Goal: Information Seeking & Learning: Learn about a topic

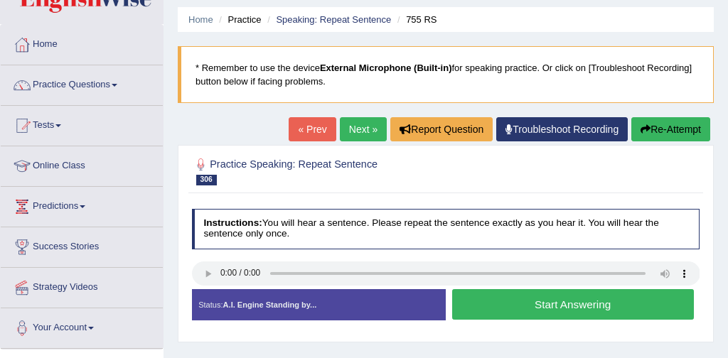
scroll to position [59, 0]
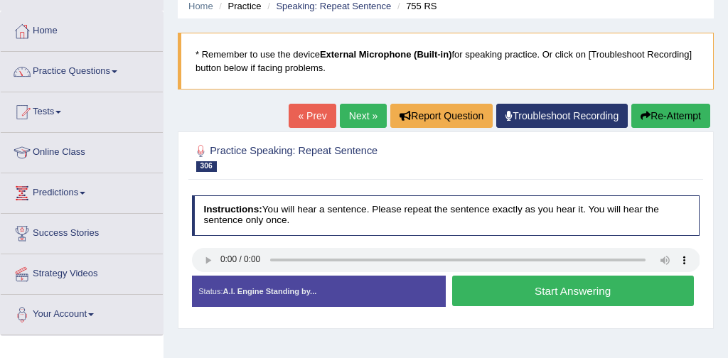
click at [540, 292] on button "Start Answering" at bounding box center [573, 291] width 242 height 31
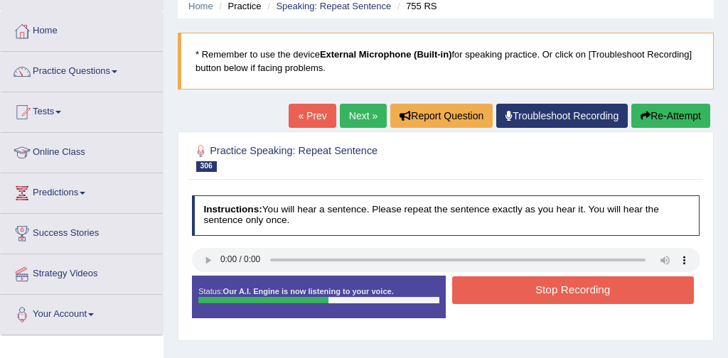
click at [577, 289] on button "Stop Recording" at bounding box center [573, 291] width 242 height 28
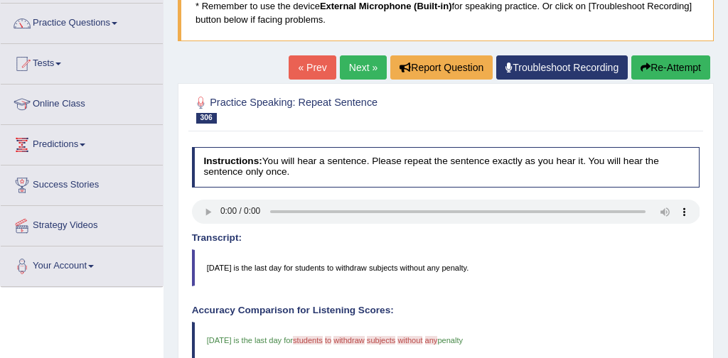
scroll to position [105, 0]
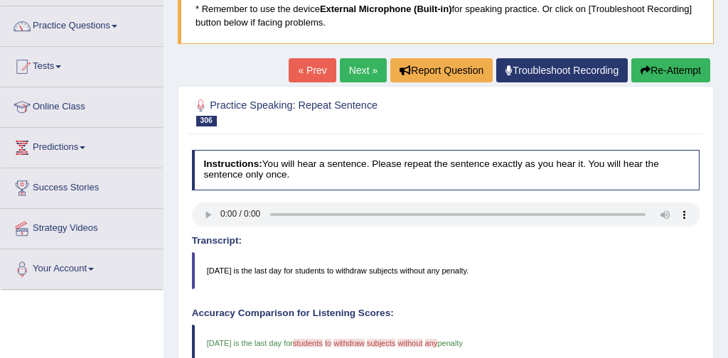
click at [348, 69] on link "Next »" at bounding box center [363, 70] width 47 height 24
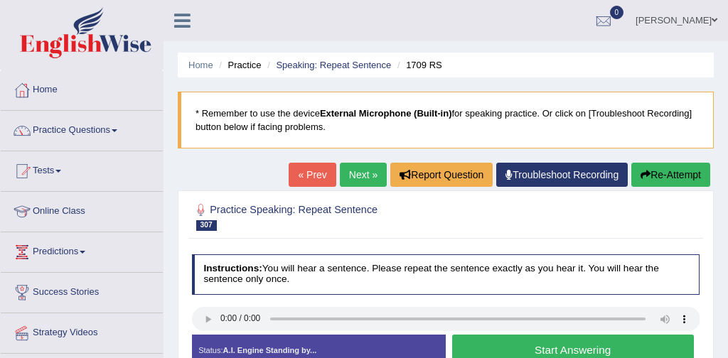
click at [582, 346] on button "Start Answering" at bounding box center [573, 350] width 242 height 31
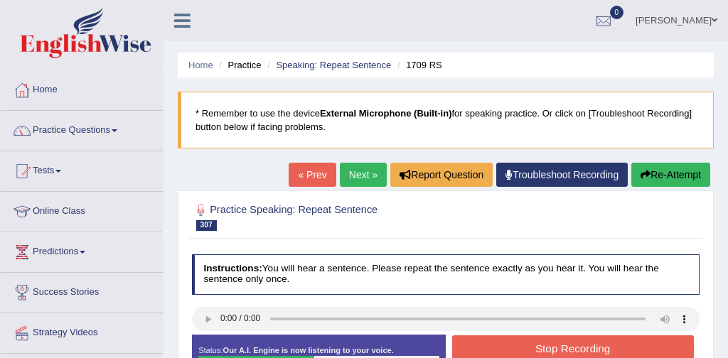
click at [582, 346] on button "Stop Recording" at bounding box center [573, 350] width 242 height 28
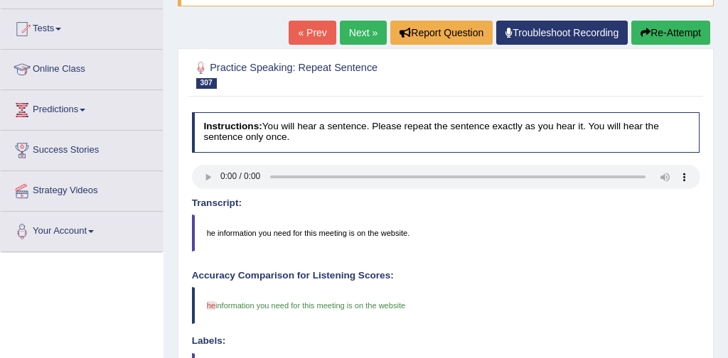
scroll to position [126, 0]
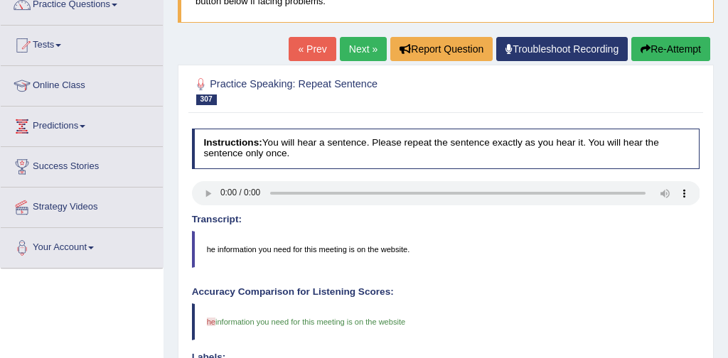
click at [357, 48] on link "Next »" at bounding box center [363, 49] width 47 height 24
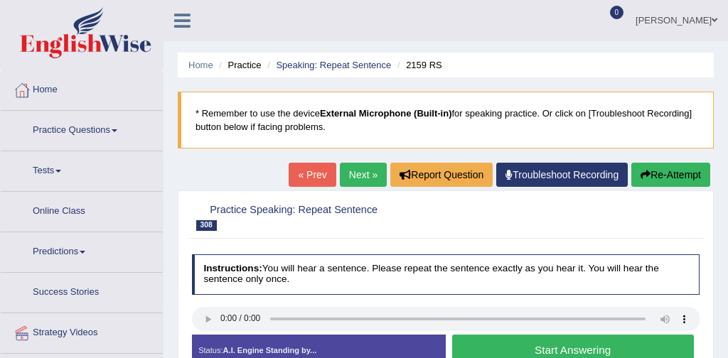
scroll to position [68, 0]
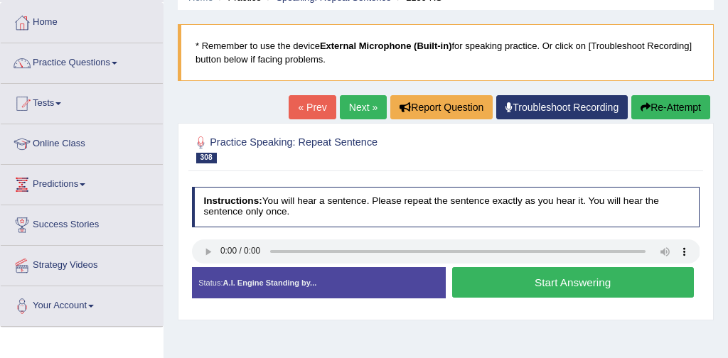
click at [573, 287] on button "Start Answering" at bounding box center [573, 282] width 242 height 31
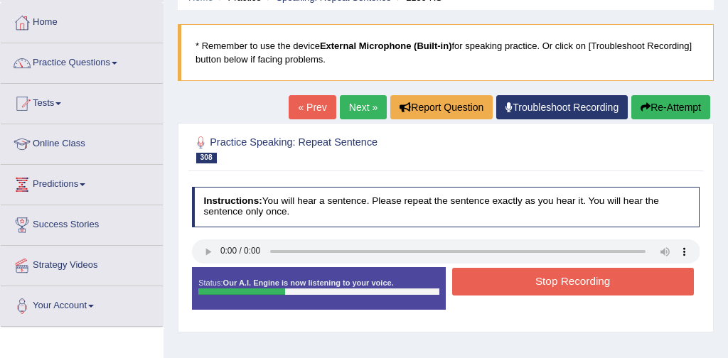
click at [583, 283] on button "Stop Recording" at bounding box center [573, 282] width 242 height 28
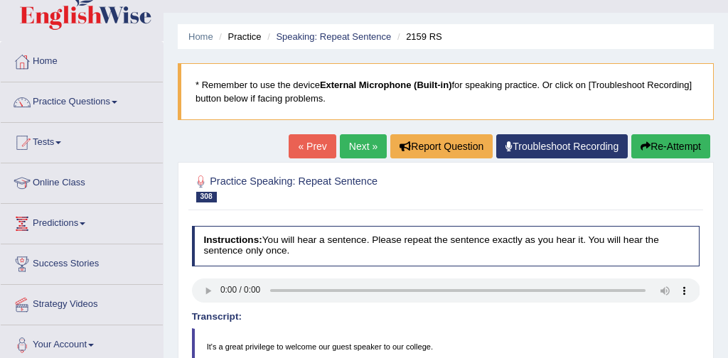
scroll to position [0, 0]
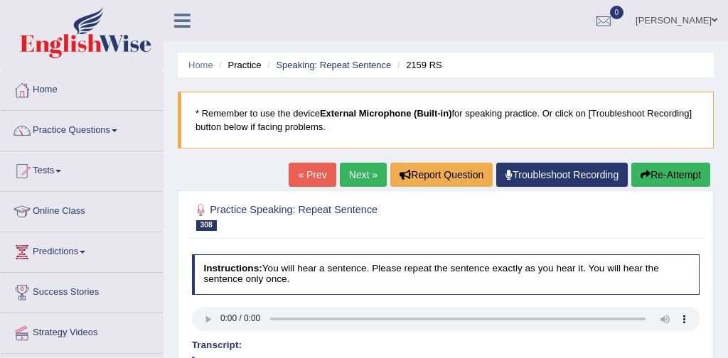
click at [346, 178] on link "Next »" at bounding box center [363, 175] width 47 height 24
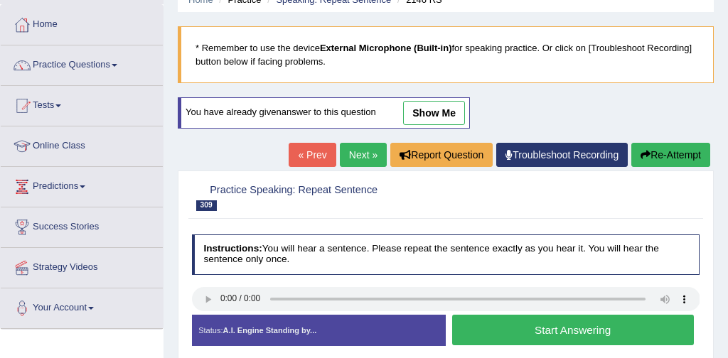
scroll to position [84, 0]
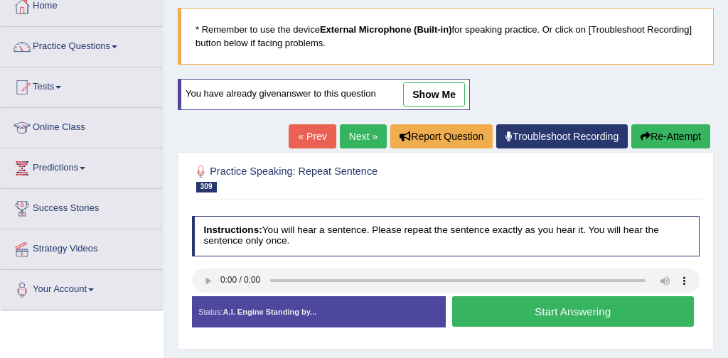
click at [554, 313] on button "Start Answering" at bounding box center [573, 312] width 242 height 31
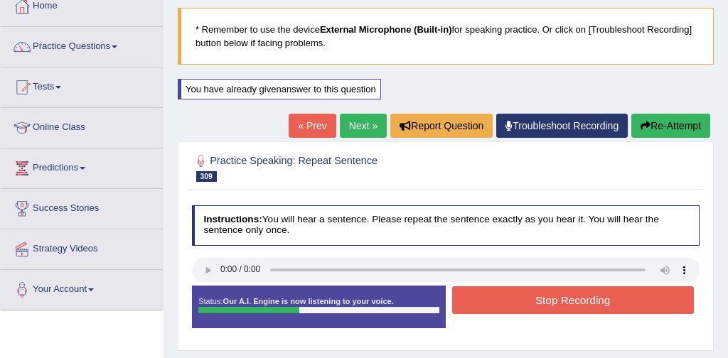
click at [557, 307] on button "Stop Recording" at bounding box center [573, 301] width 242 height 28
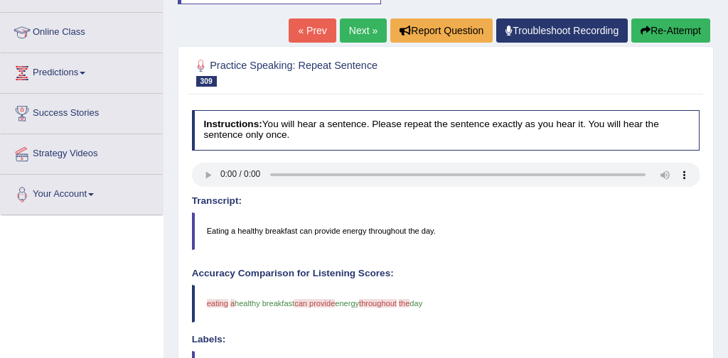
scroll to position [174, 0]
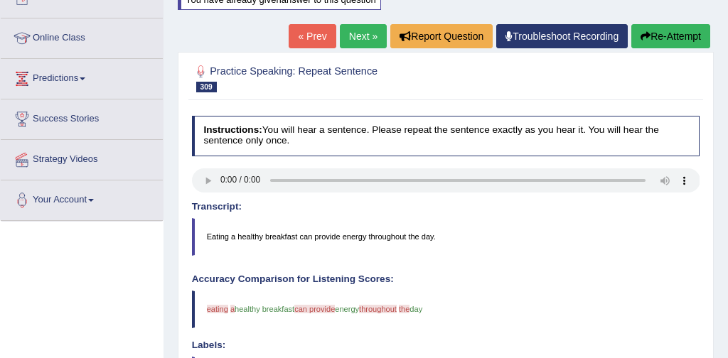
click at [671, 31] on button "Re-Attempt" at bounding box center [671, 36] width 79 height 24
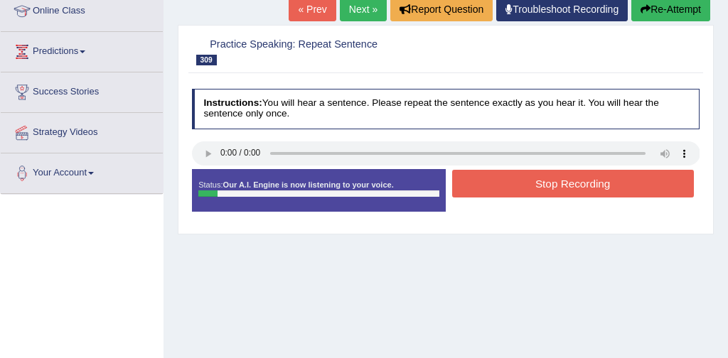
scroll to position [174, 0]
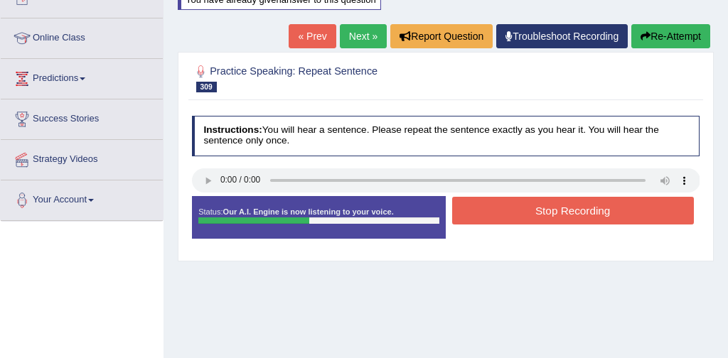
click at [574, 213] on button "Stop Recording" at bounding box center [573, 211] width 242 height 28
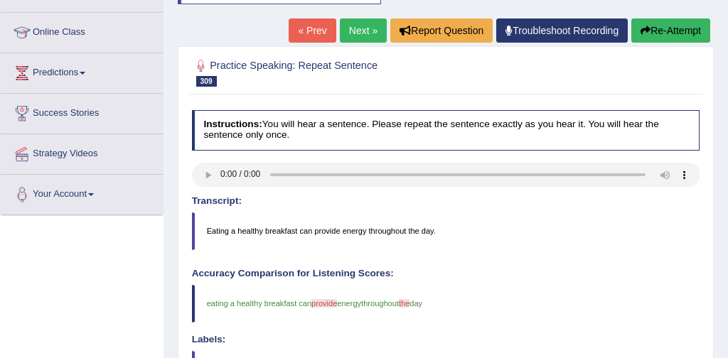
scroll to position [174, 0]
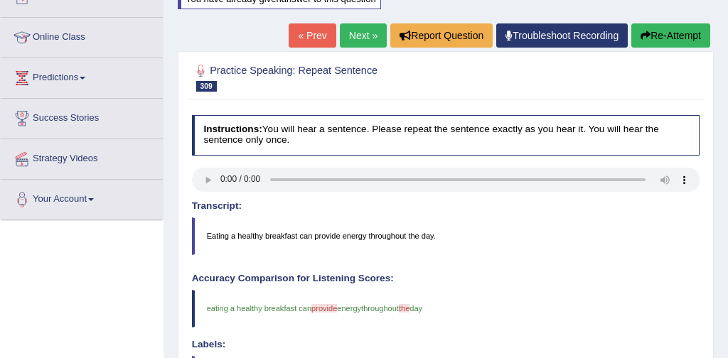
click at [357, 33] on link "Next »" at bounding box center [363, 35] width 47 height 24
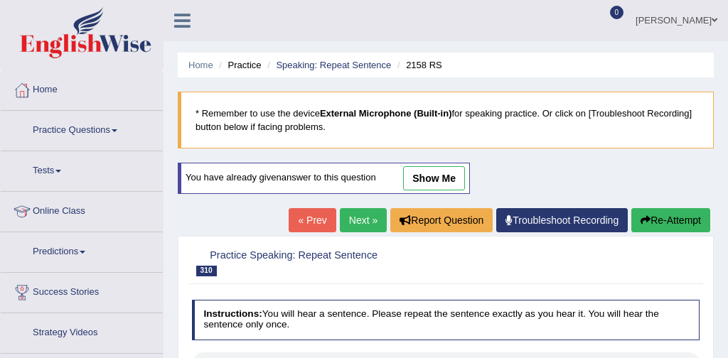
scroll to position [76, 0]
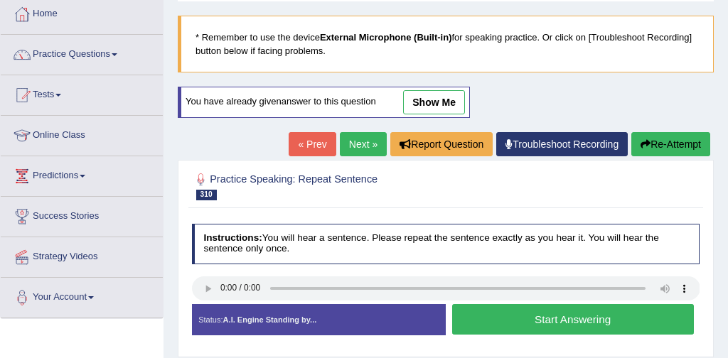
click at [524, 324] on button "Start Answering" at bounding box center [573, 319] width 242 height 31
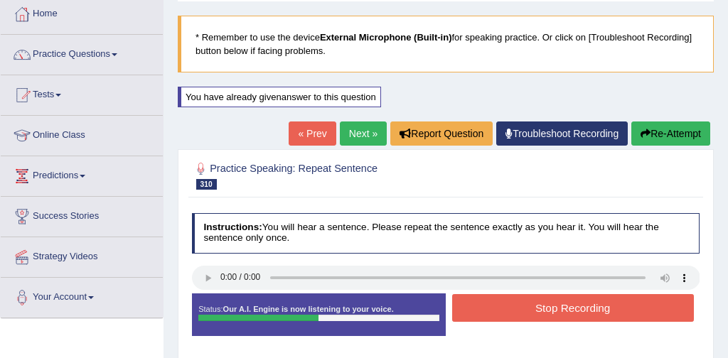
click at [567, 309] on button "Stop Recording" at bounding box center [573, 308] width 242 height 28
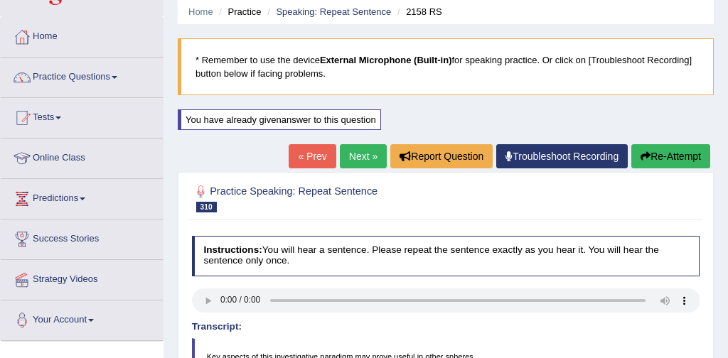
scroll to position [0, 0]
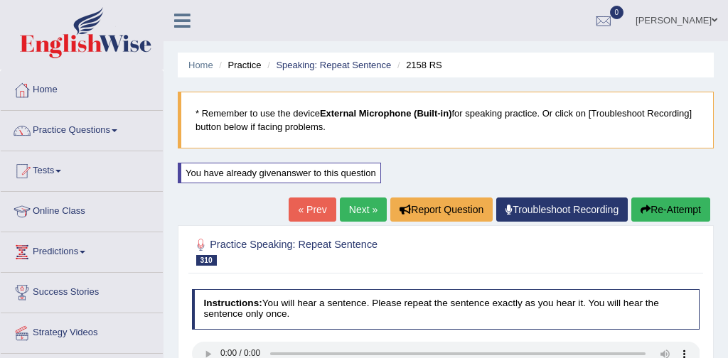
click at [361, 204] on link "Next »" at bounding box center [363, 210] width 47 height 24
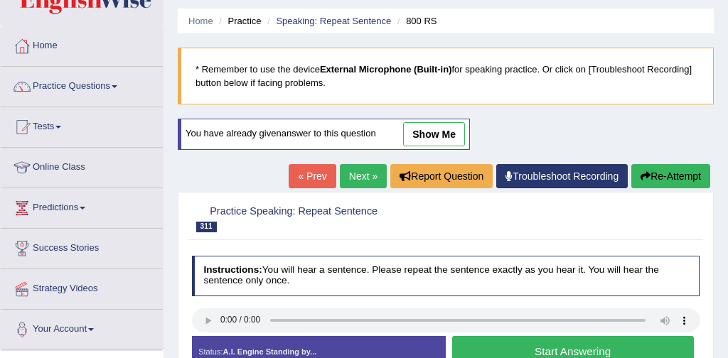
scroll to position [134, 0]
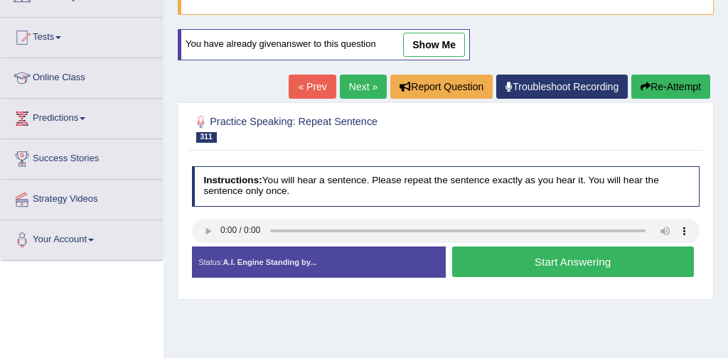
click at [590, 263] on button "Start Answering" at bounding box center [573, 262] width 242 height 31
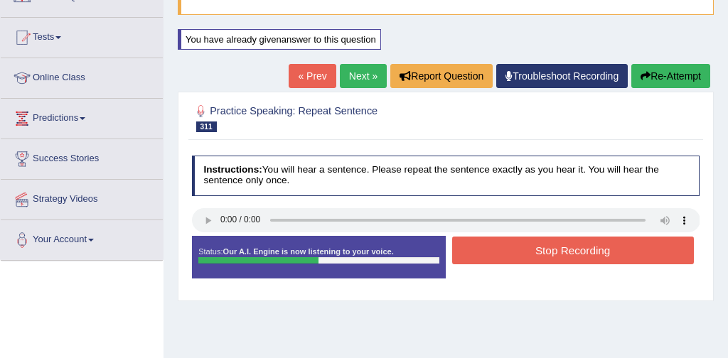
click at [563, 250] on button "Stop Recording" at bounding box center [573, 251] width 242 height 28
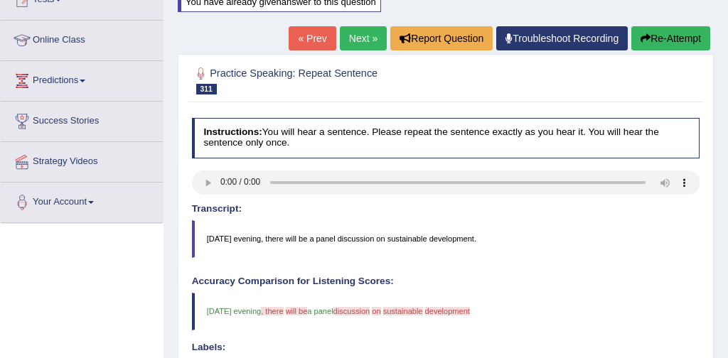
scroll to position [153, 0]
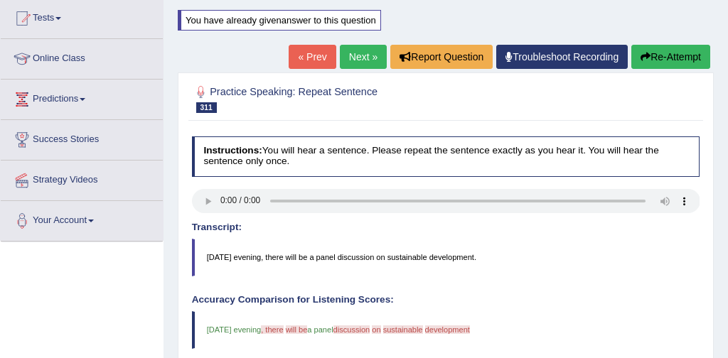
click at [677, 59] on button "Re-Attempt" at bounding box center [671, 57] width 79 height 24
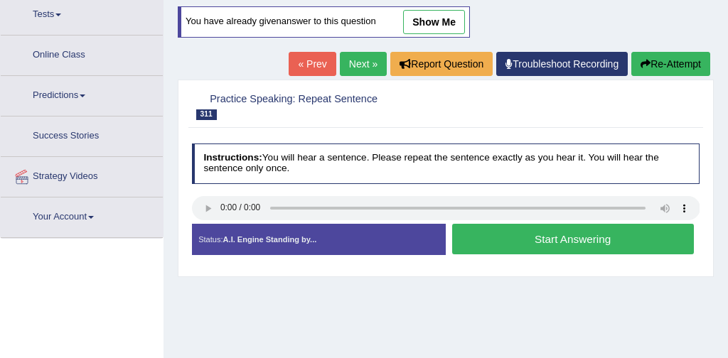
click at [520, 238] on button "Start Answering" at bounding box center [573, 239] width 242 height 31
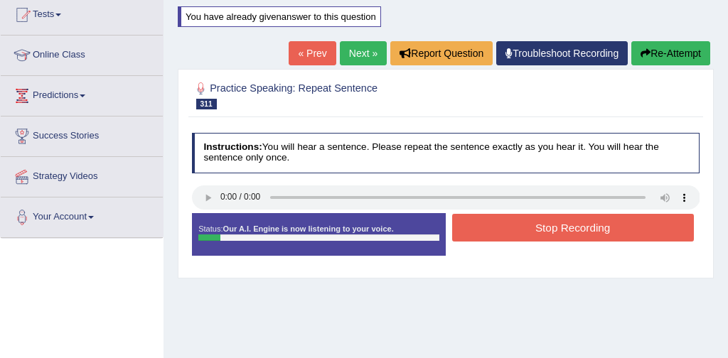
scroll to position [153, 0]
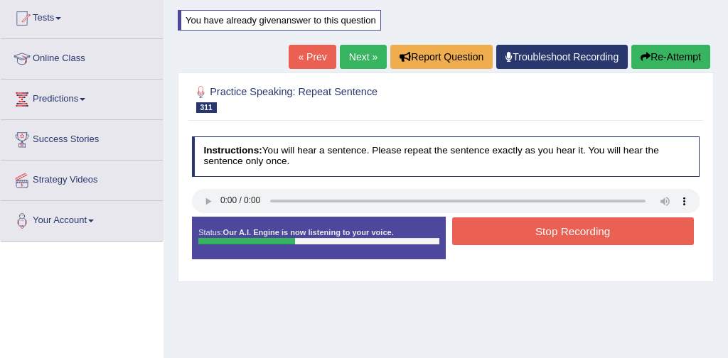
click at [623, 232] on button "Stop Recording" at bounding box center [573, 232] width 242 height 28
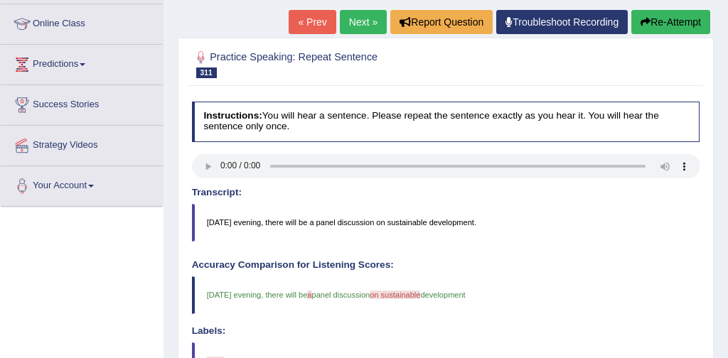
scroll to position [181, 0]
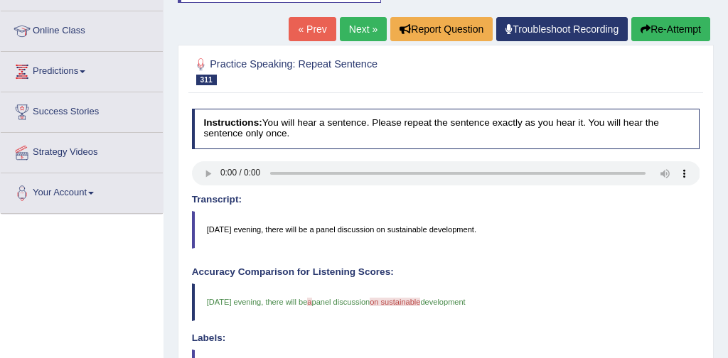
click at [352, 28] on link "Next »" at bounding box center [363, 29] width 47 height 24
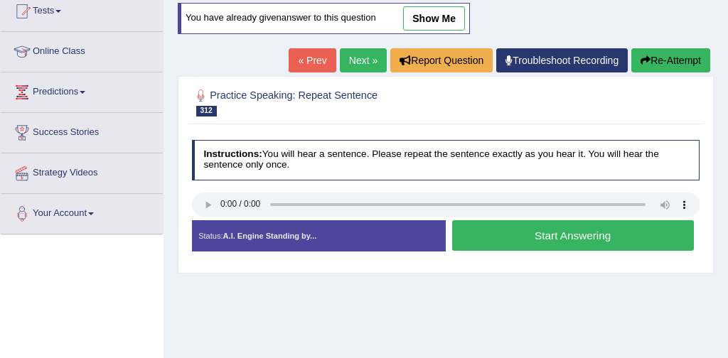
scroll to position [121, 0]
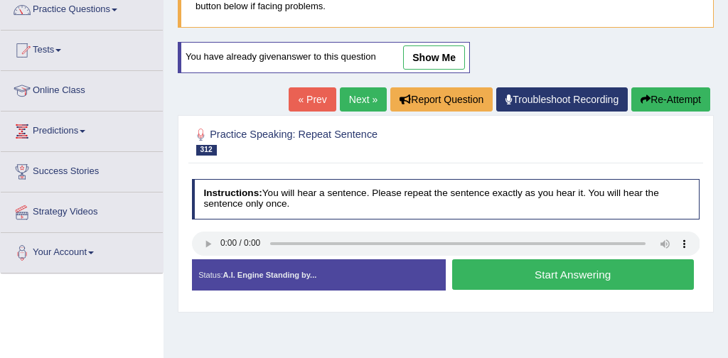
click at [356, 102] on link "Next »" at bounding box center [363, 99] width 47 height 24
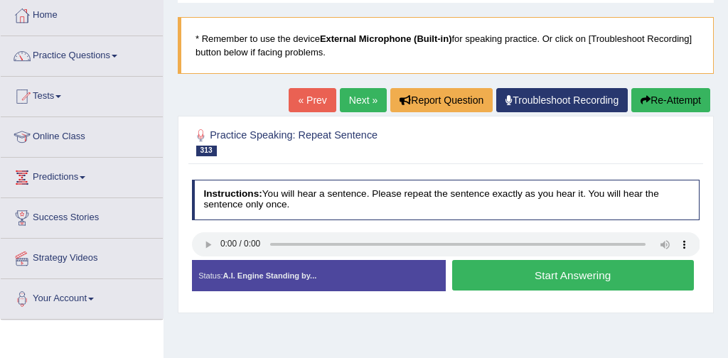
scroll to position [77, 0]
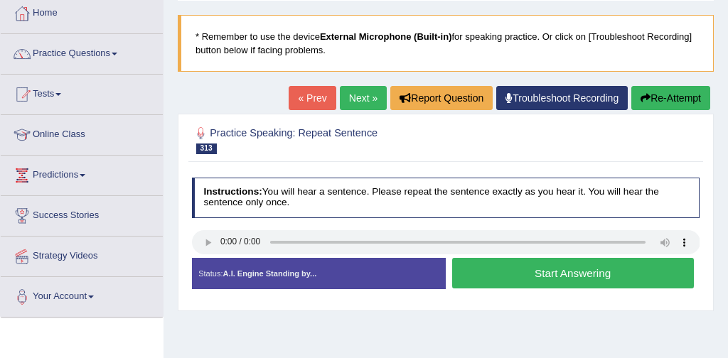
click at [577, 274] on button "Start Answering" at bounding box center [573, 273] width 242 height 31
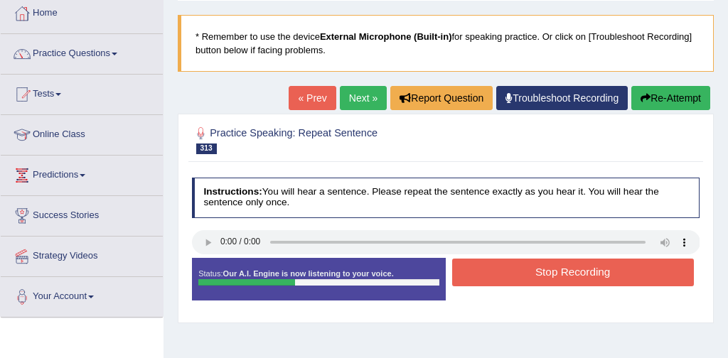
click at [550, 276] on button "Stop Recording" at bounding box center [573, 273] width 242 height 28
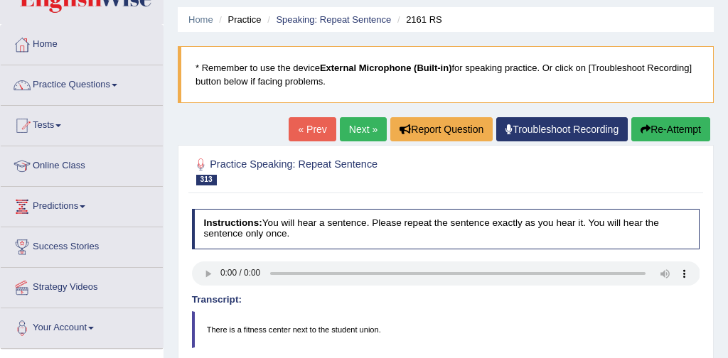
scroll to position [21, 0]
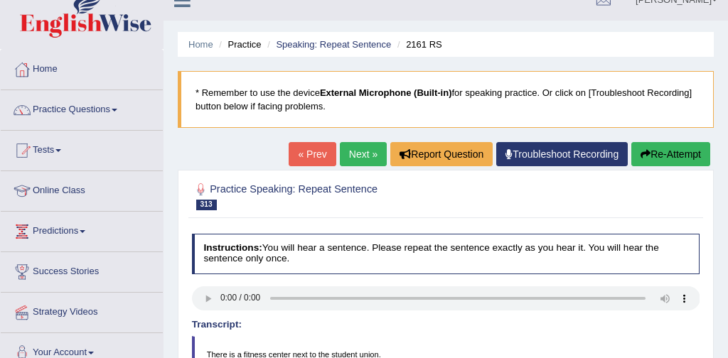
click at [362, 154] on link "Next »" at bounding box center [363, 154] width 47 height 24
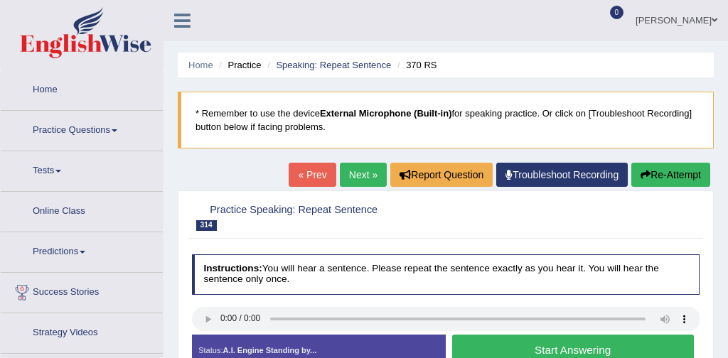
scroll to position [129, 0]
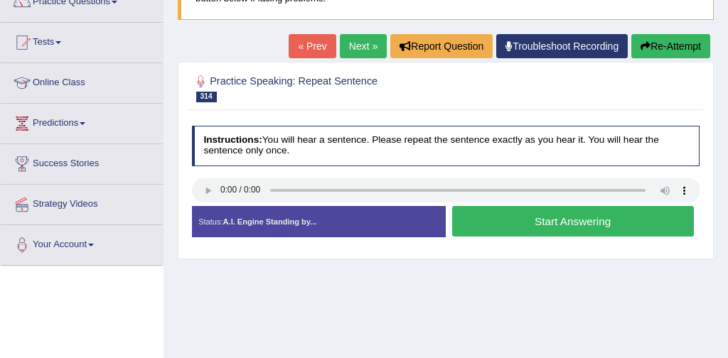
click at [580, 218] on button "Start Answering" at bounding box center [573, 221] width 242 height 31
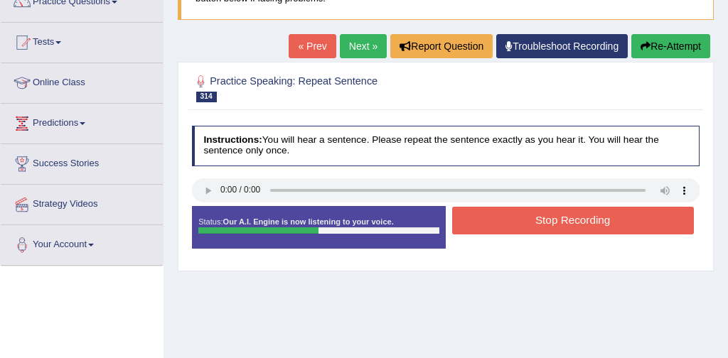
click at [589, 220] on button "Stop Recording" at bounding box center [573, 221] width 242 height 28
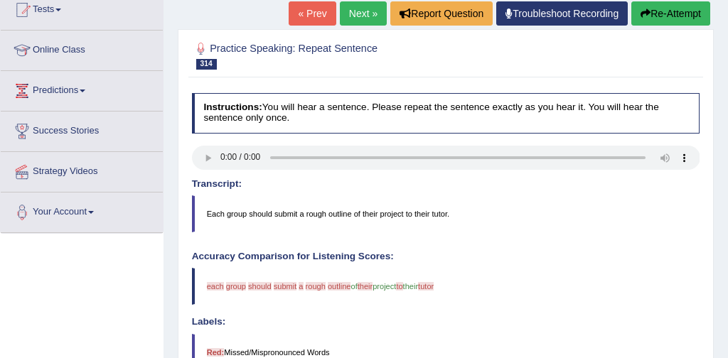
scroll to position [154, 0]
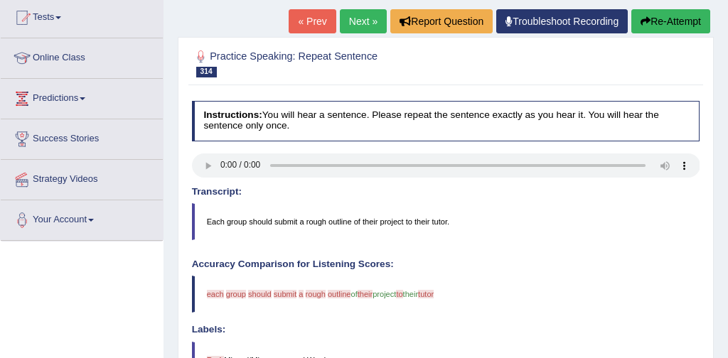
click at [673, 23] on button "Re-Attempt" at bounding box center [671, 21] width 79 height 24
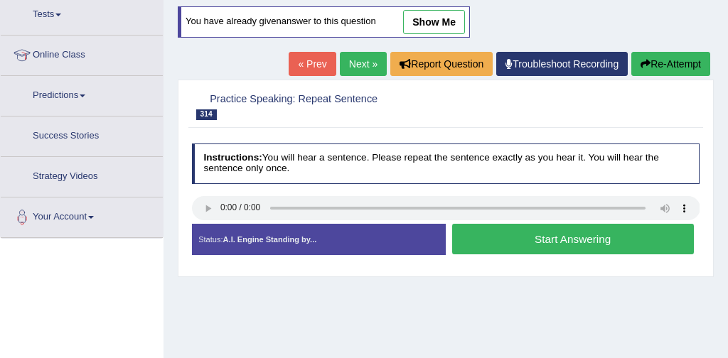
scroll to position [156, 0]
click at [576, 231] on button "Start Answering" at bounding box center [573, 239] width 242 height 31
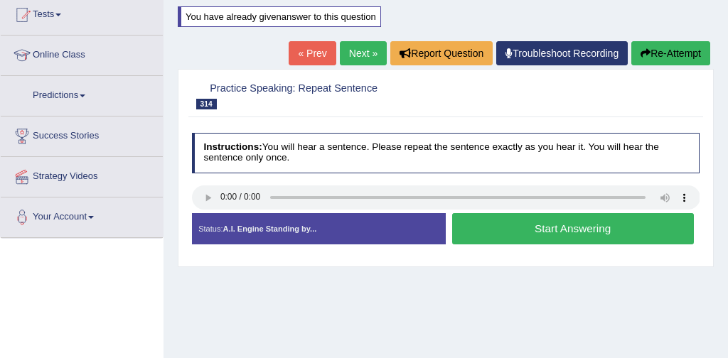
scroll to position [154, 0]
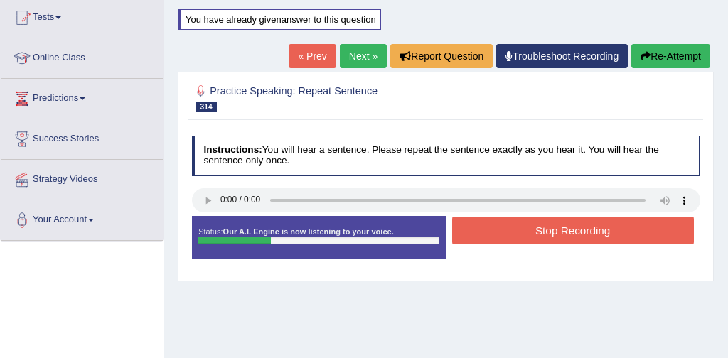
click at [553, 228] on button "Stop Recording" at bounding box center [573, 231] width 242 height 28
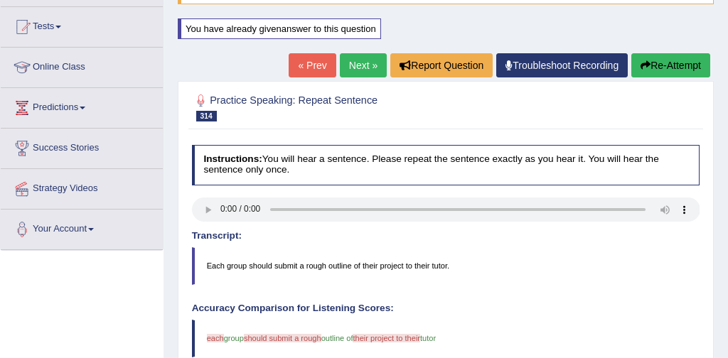
scroll to position [141, 0]
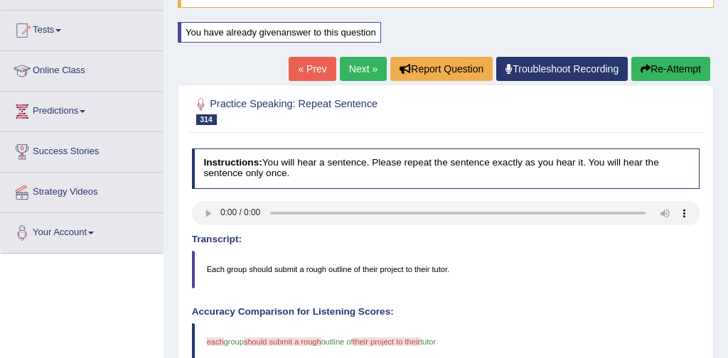
click at [361, 68] on link "Next »" at bounding box center [363, 69] width 47 height 24
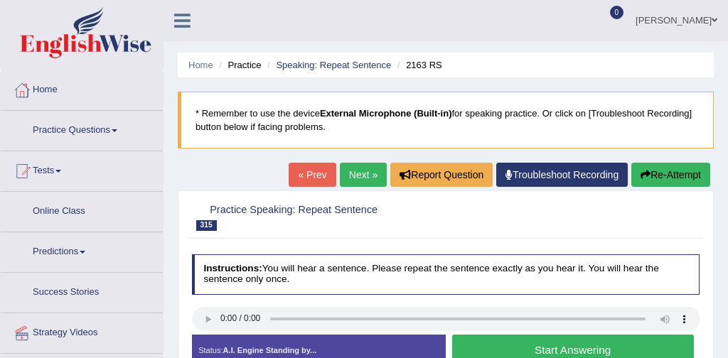
scroll to position [55, 0]
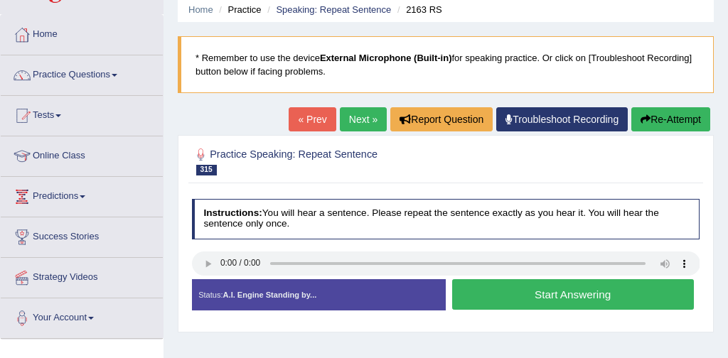
click at [512, 299] on button "Start Answering" at bounding box center [573, 294] width 242 height 31
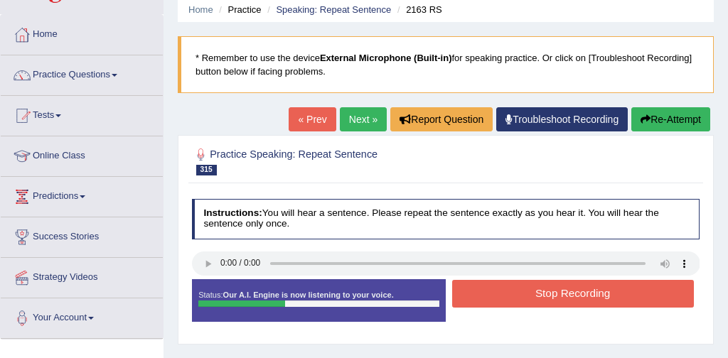
click at [554, 292] on button "Stop Recording" at bounding box center [573, 294] width 242 height 28
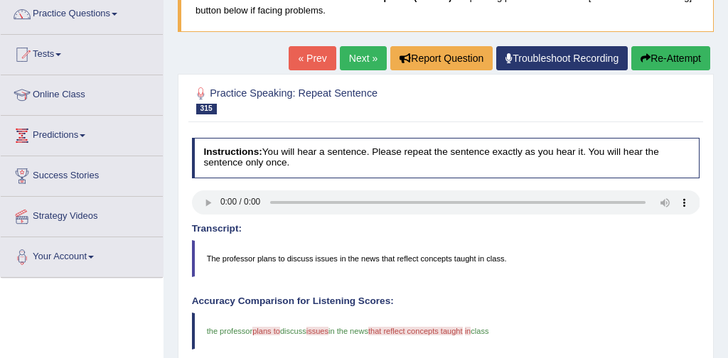
scroll to position [116, 0]
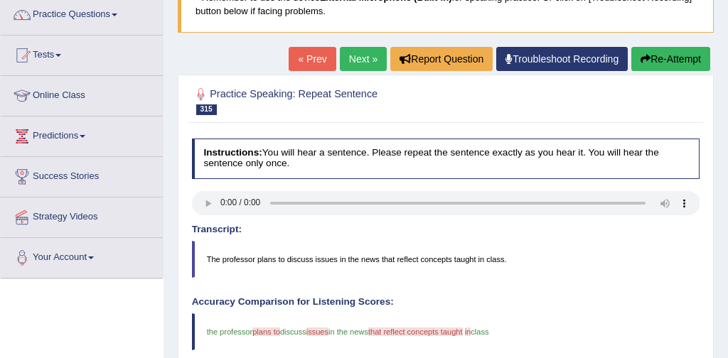
click at [354, 63] on link "Next »" at bounding box center [363, 59] width 47 height 24
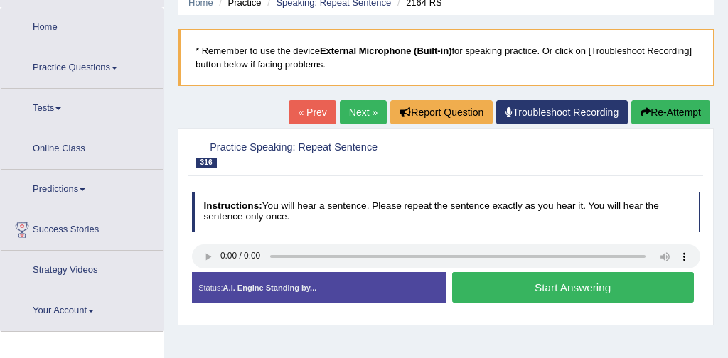
scroll to position [65, 0]
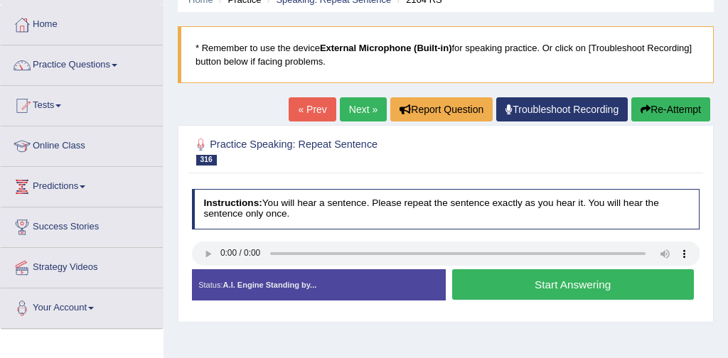
click at [608, 285] on button "Start Answering" at bounding box center [573, 285] width 242 height 31
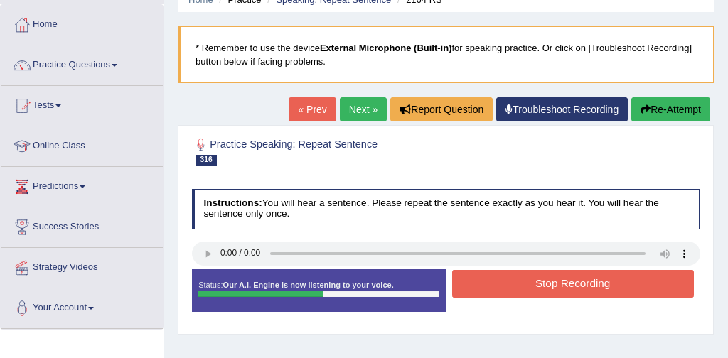
click at [622, 285] on button "Stop Recording" at bounding box center [573, 284] width 242 height 28
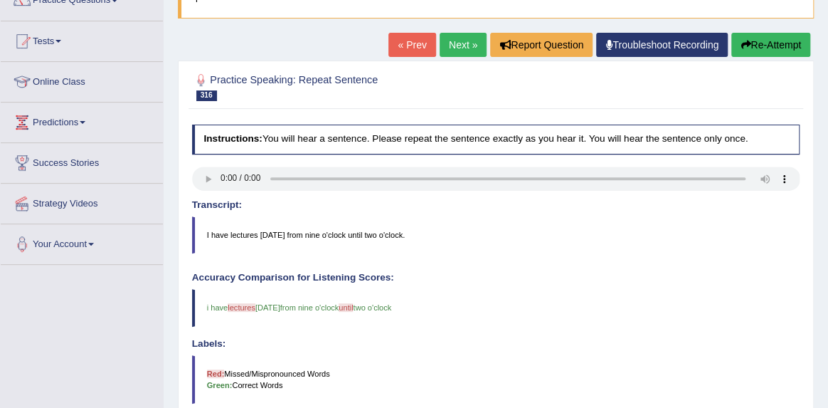
scroll to position [0, 0]
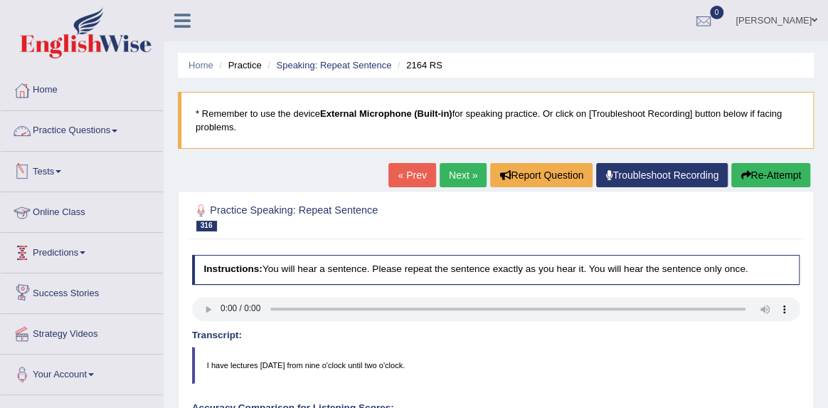
click at [95, 132] on link "Practice Questions" at bounding box center [82, 129] width 162 height 36
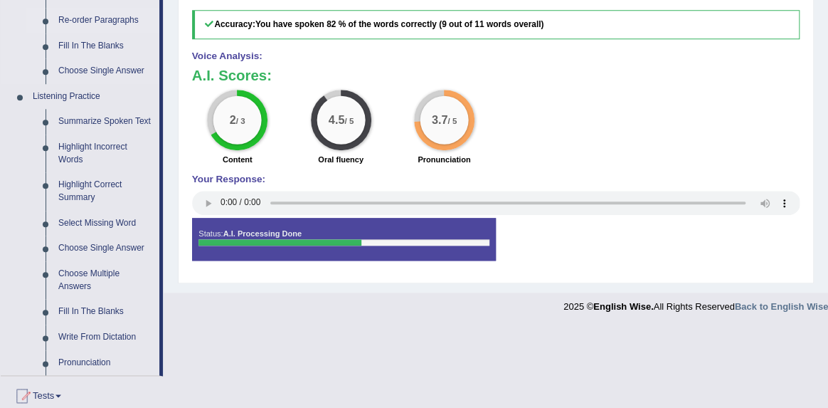
scroll to position [546, 0]
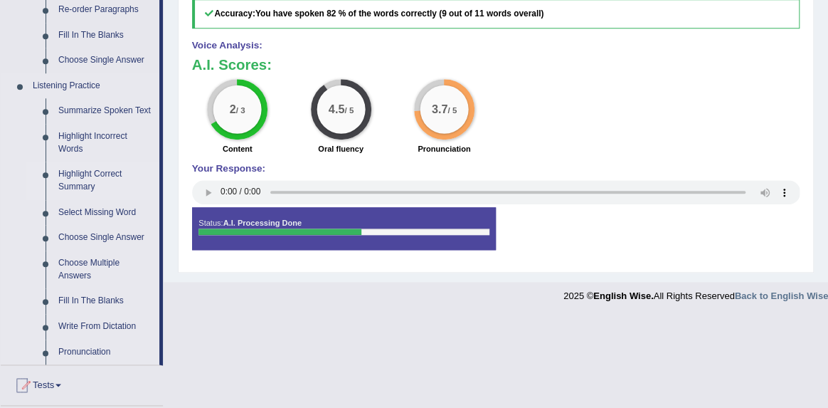
click at [95, 186] on link "Highlight Correct Summary" at bounding box center [105, 180] width 107 height 38
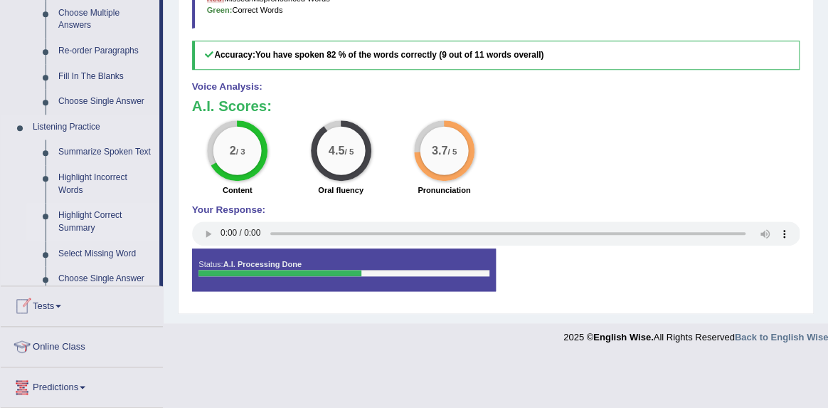
scroll to position [666, 0]
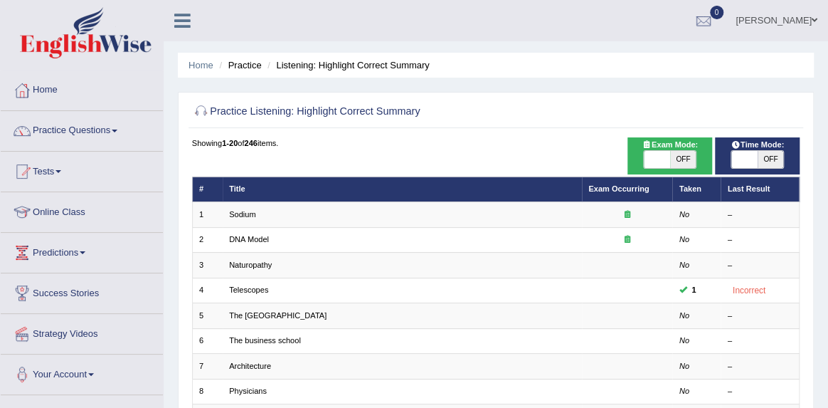
click at [660, 159] on span at bounding box center [657, 159] width 26 height 17
checkbox input "true"
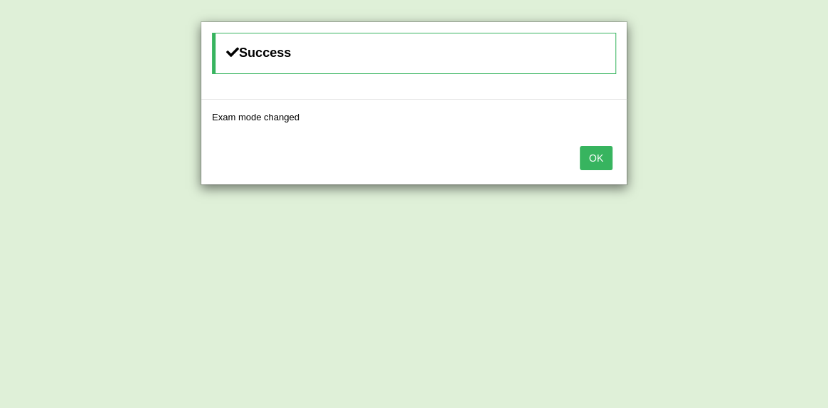
click at [599, 153] on button "OK" at bounding box center [596, 158] width 33 height 24
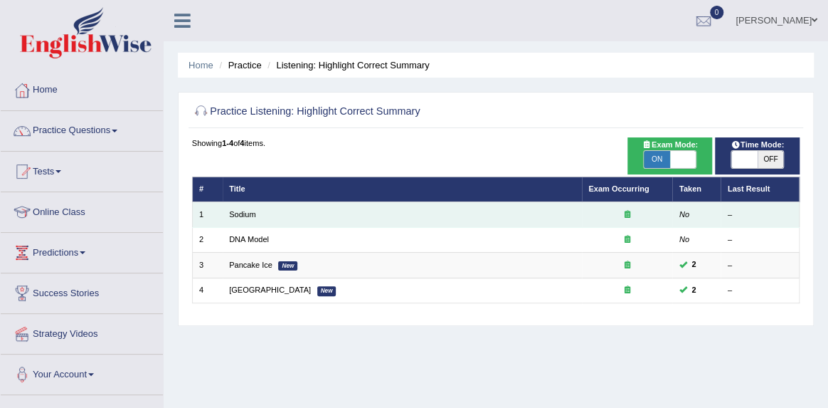
click at [245, 220] on td "Sodium" at bounding box center [402, 214] width 359 height 25
click at [233, 213] on link "Sodium" at bounding box center [242, 214] width 26 height 9
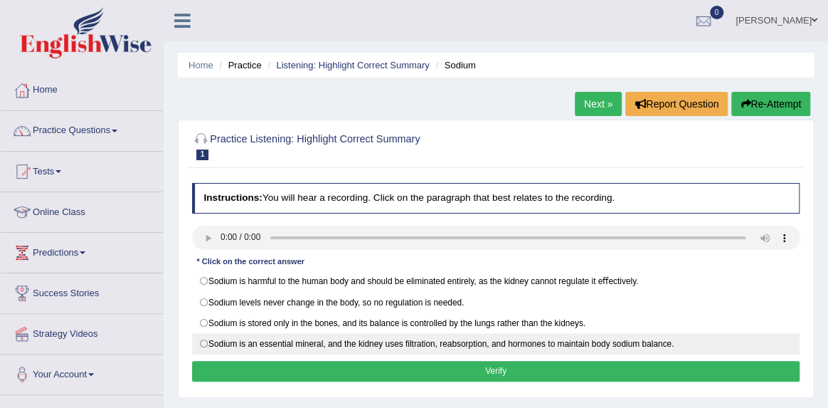
click at [205, 339] on label "Sodium is an essential mineral, and the kidney uses ﬁltration, reabsorption, an…" at bounding box center [496, 343] width 608 height 21
radio input "true"
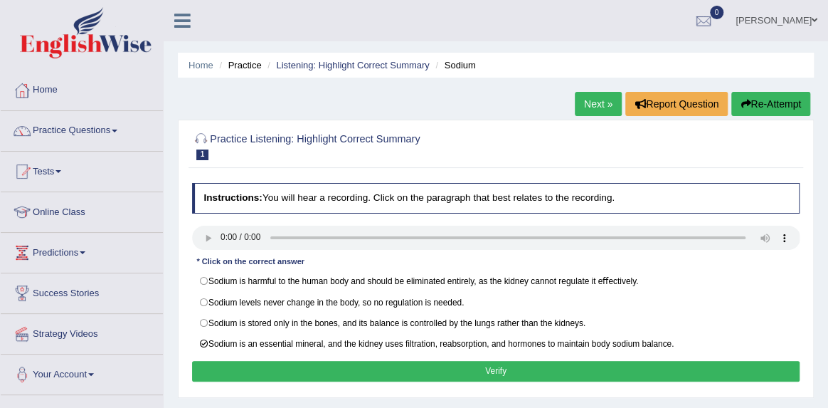
click at [268, 371] on button "Verify" at bounding box center [496, 371] width 608 height 21
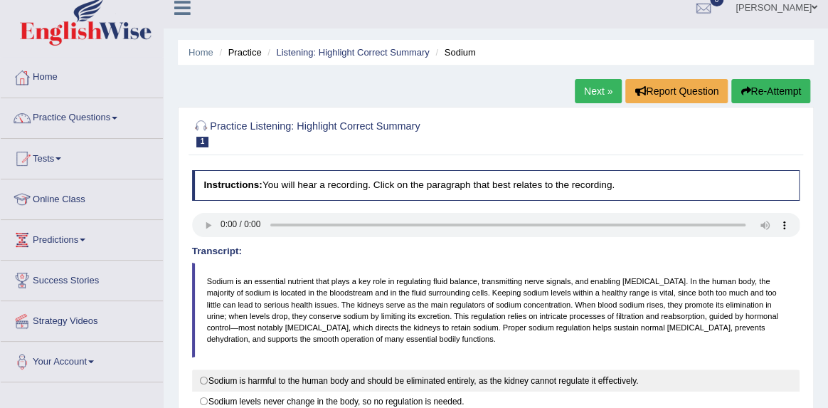
scroll to position [4, 0]
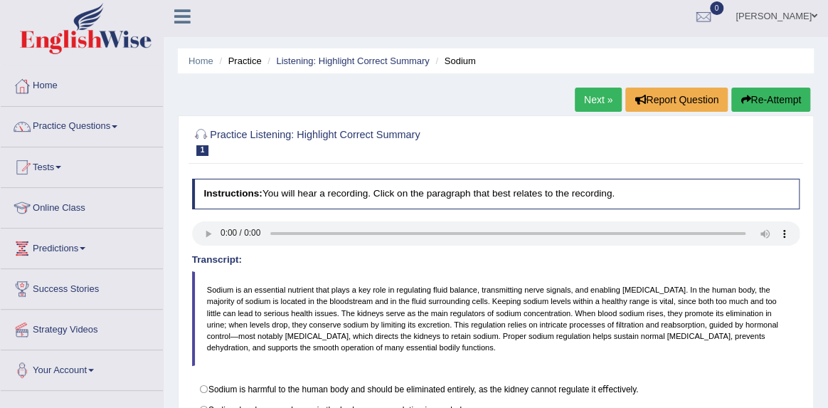
click at [584, 93] on link "Next »" at bounding box center [598, 99] width 47 height 24
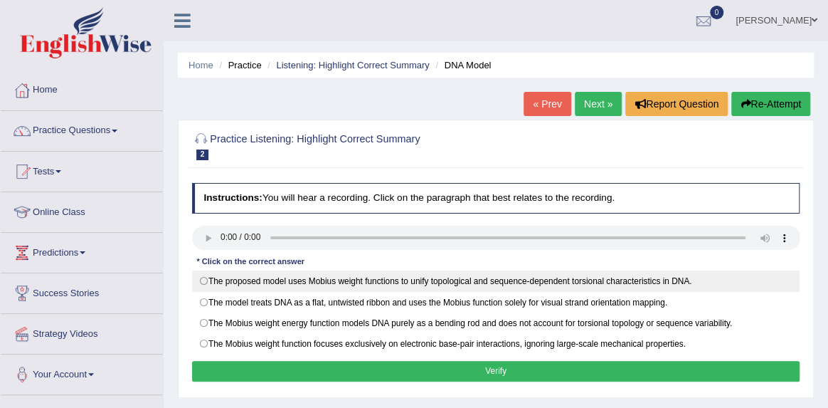
click at [201, 278] on label "The proposed model uses Mobius weight functions to unify topological and sequen…" at bounding box center [496, 280] width 608 height 21
radio input "true"
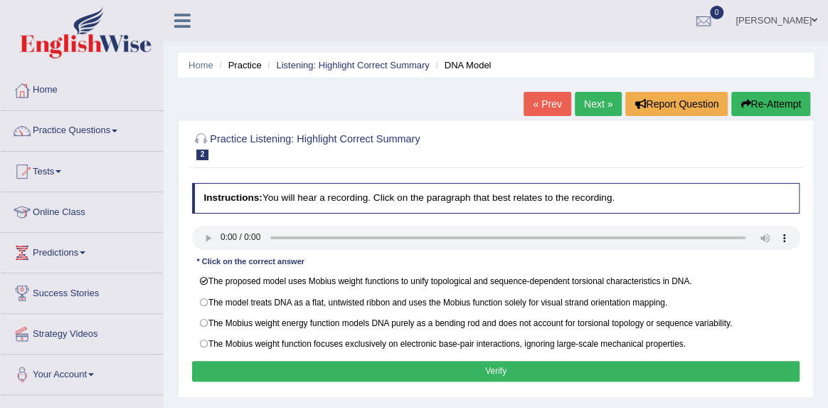
click at [328, 371] on button "Verify" at bounding box center [496, 371] width 608 height 21
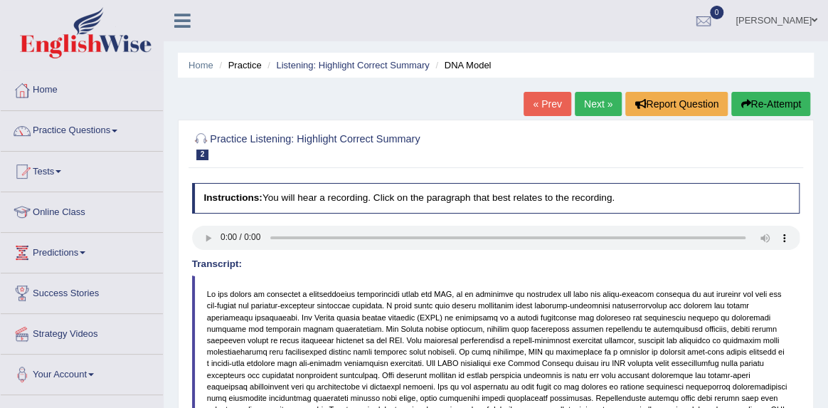
click at [593, 100] on link "Next »" at bounding box center [598, 104] width 47 height 24
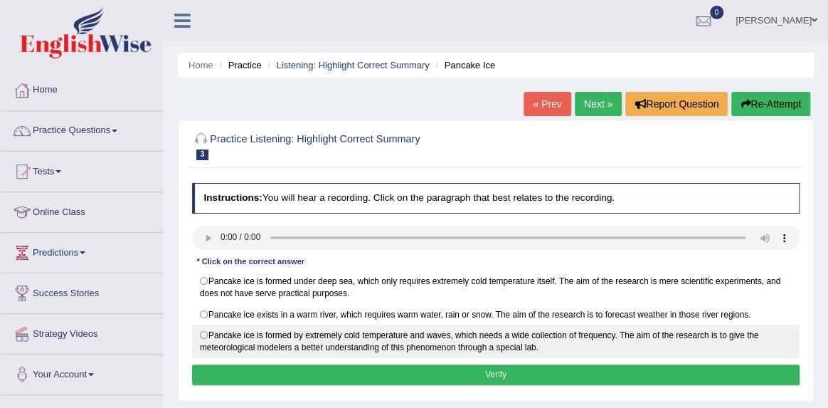
click at [206, 331] on label "Pancake ice is formed by extremely cold temperature and waves, which needs a wi…" at bounding box center [496, 340] width 608 height 33
radio input "true"
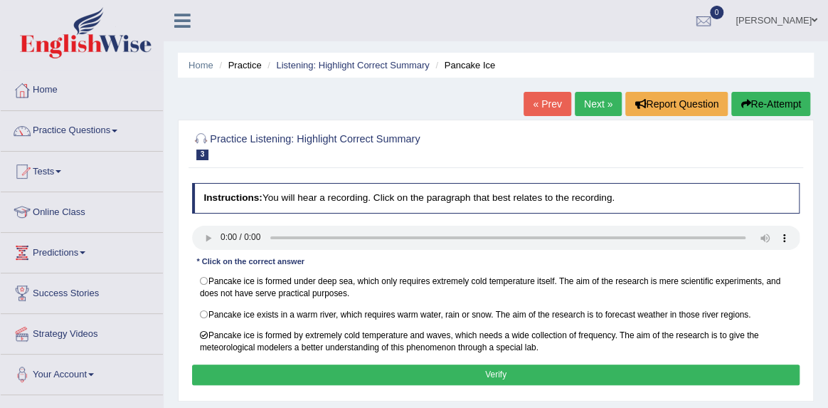
click at [319, 368] on button "Verify" at bounding box center [496, 374] width 608 height 21
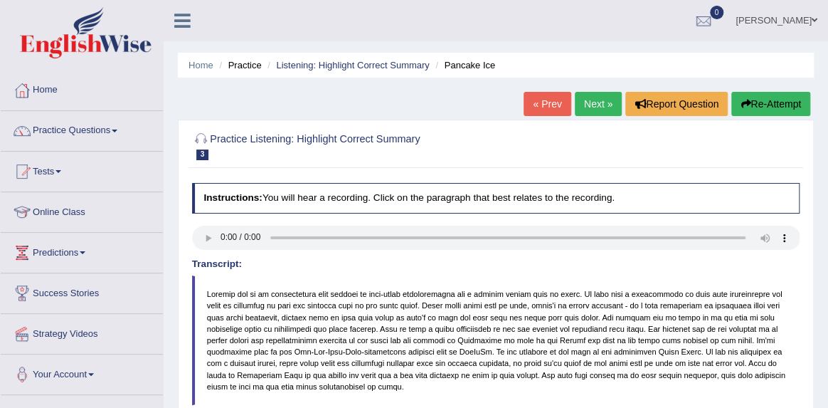
click at [590, 104] on link "Next »" at bounding box center [598, 104] width 47 height 24
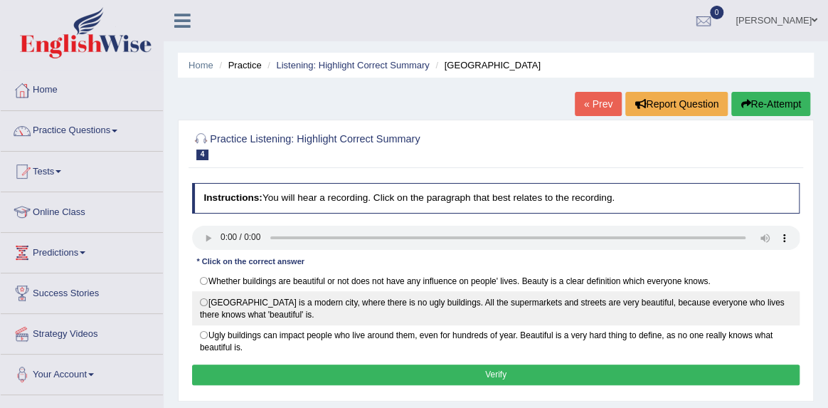
scroll to position [11, 0]
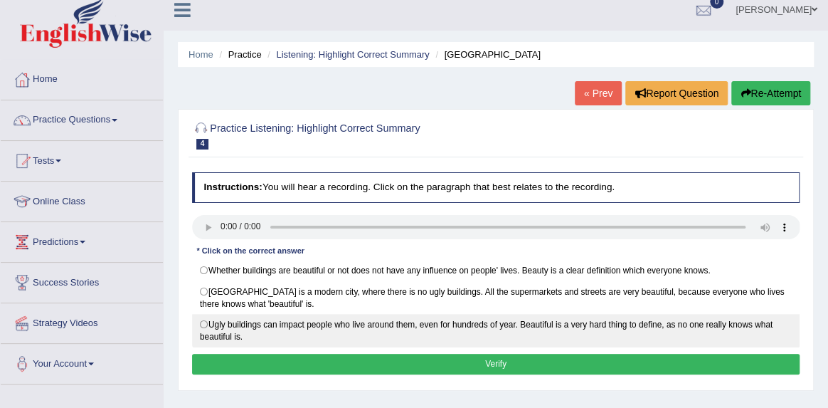
click at [206, 323] on label "Ugly buildings can impact people who live around them, even for hundreds of yea…" at bounding box center [496, 330] width 608 height 33
radio input "true"
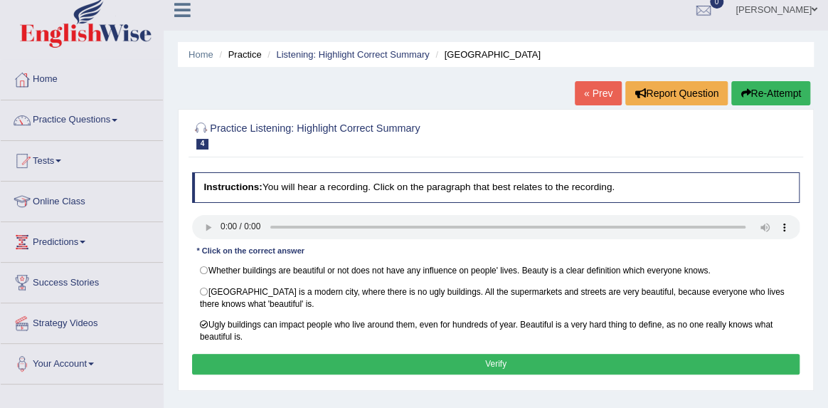
click at [324, 361] on button "Verify" at bounding box center [496, 363] width 608 height 21
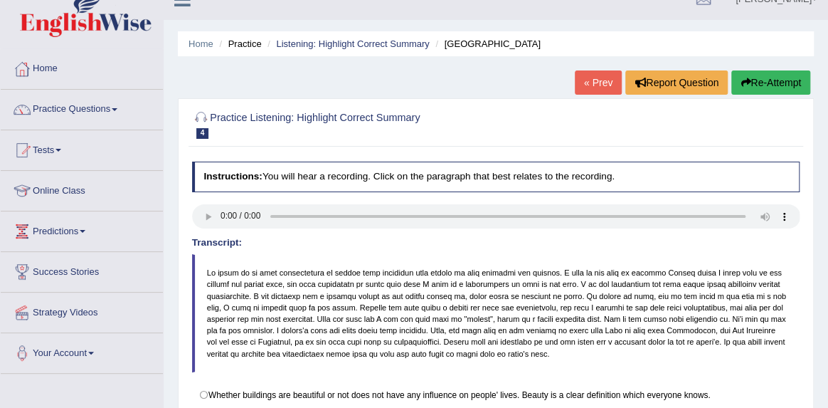
scroll to position [0, 0]
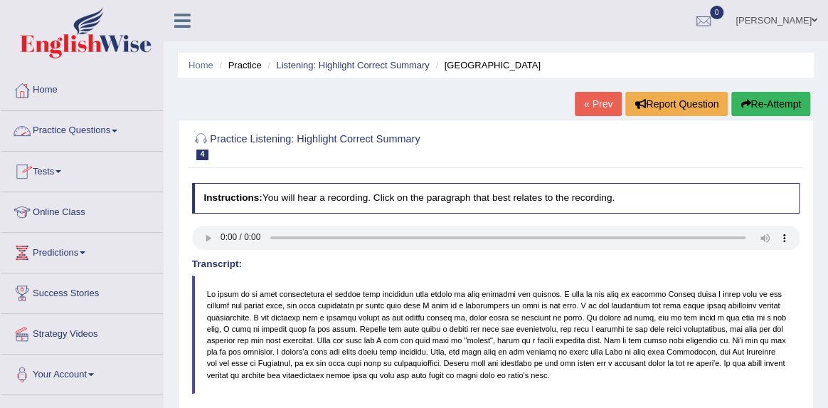
click at [85, 129] on link "Practice Questions" at bounding box center [82, 129] width 162 height 36
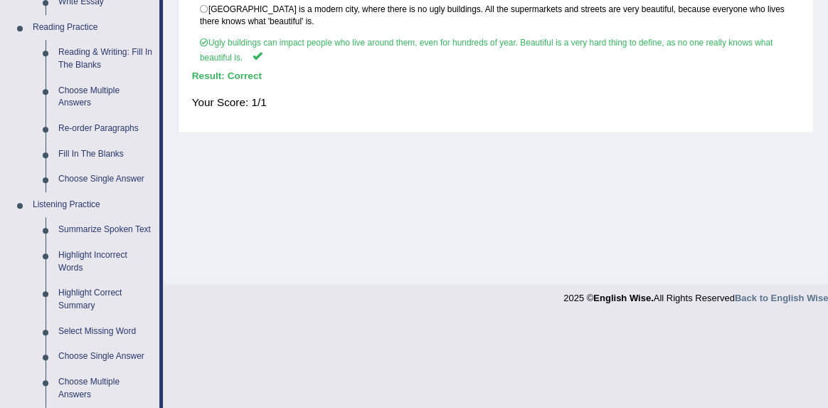
scroll to position [430, 0]
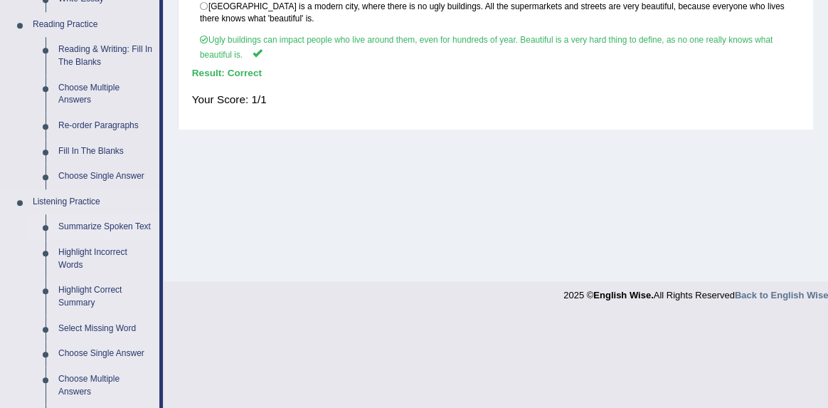
click at [121, 229] on link "Summarize Spoken Text" at bounding box center [105, 227] width 107 height 26
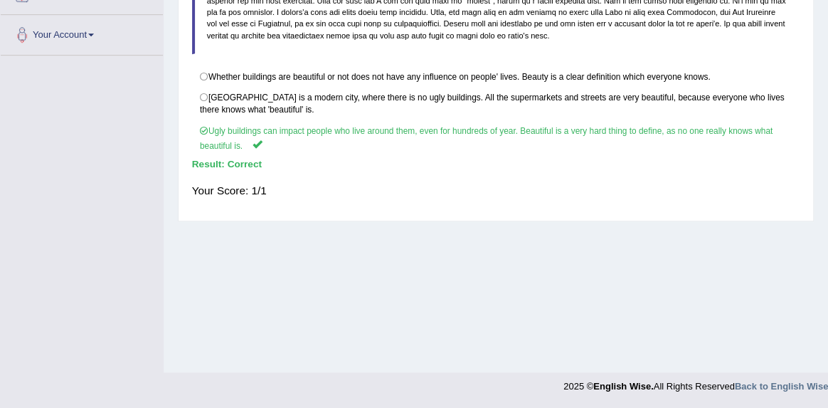
scroll to position [171, 0]
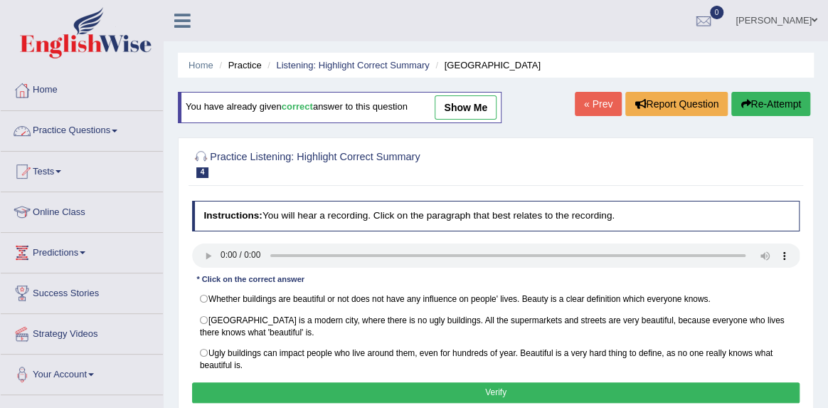
click at [80, 127] on link "Practice Questions" at bounding box center [82, 129] width 162 height 36
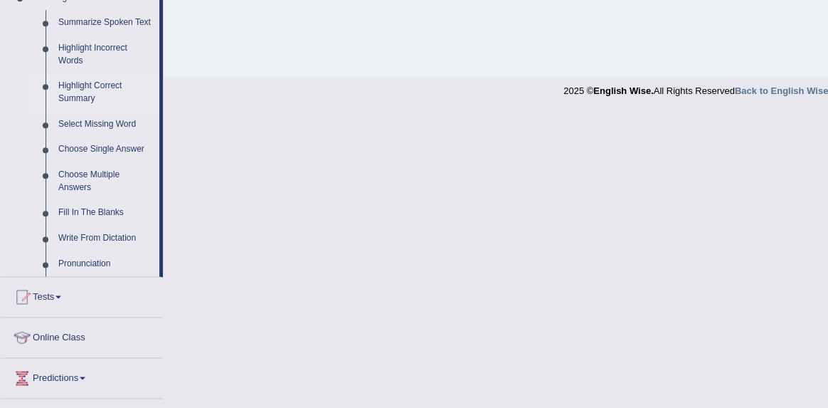
scroll to position [609, 0]
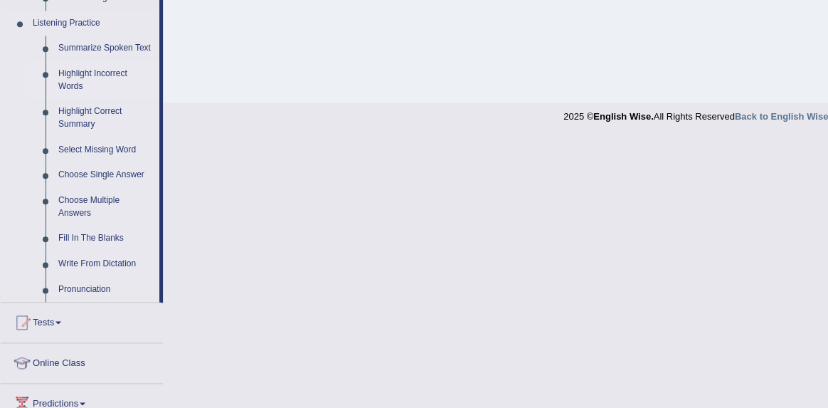
click at [119, 87] on link "Highlight Incorrect Words" at bounding box center [105, 80] width 107 height 38
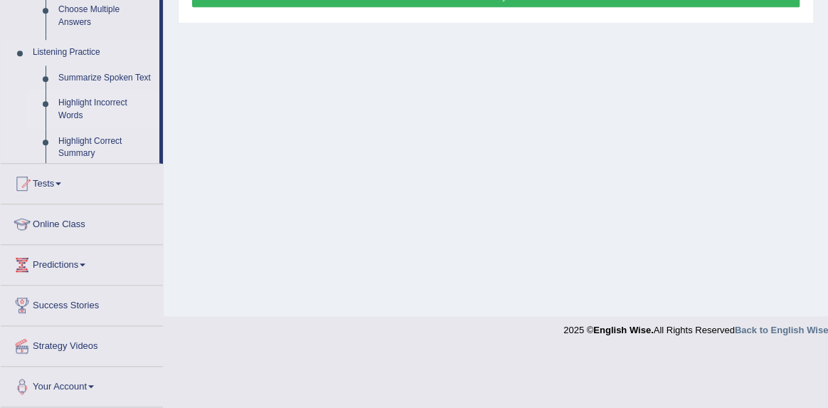
scroll to position [339, 0]
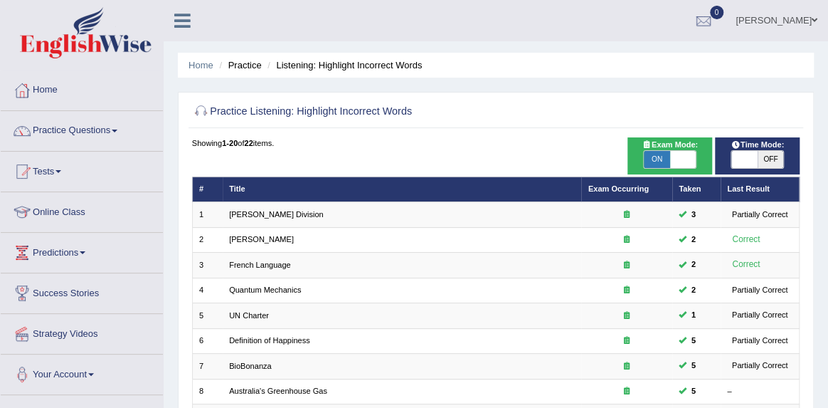
click at [657, 161] on span "ON" at bounding box center [657, 159] width 26 height 17
checkbox input "false"
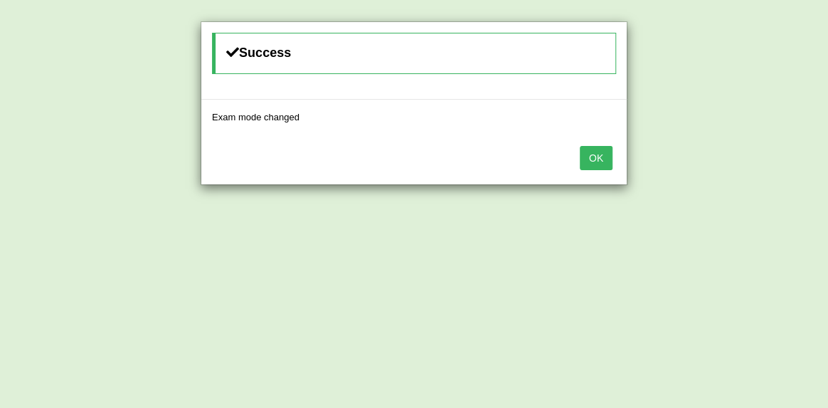
click at [595, 151] on button "OK" at bounding box center [596, 158] width 33 height 24
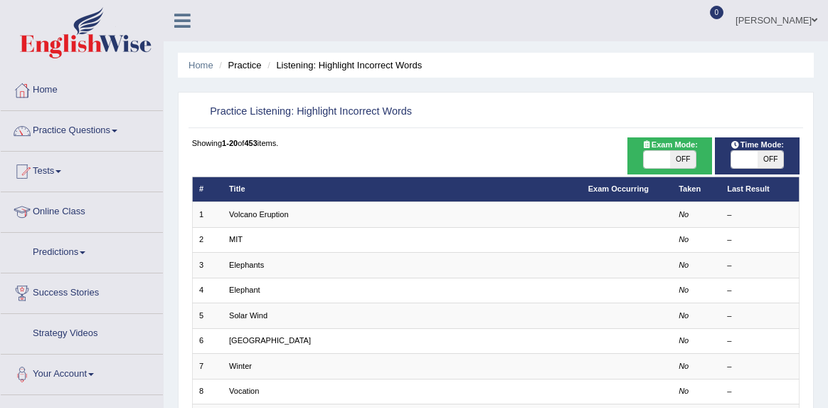
scroll to position [73, 0]
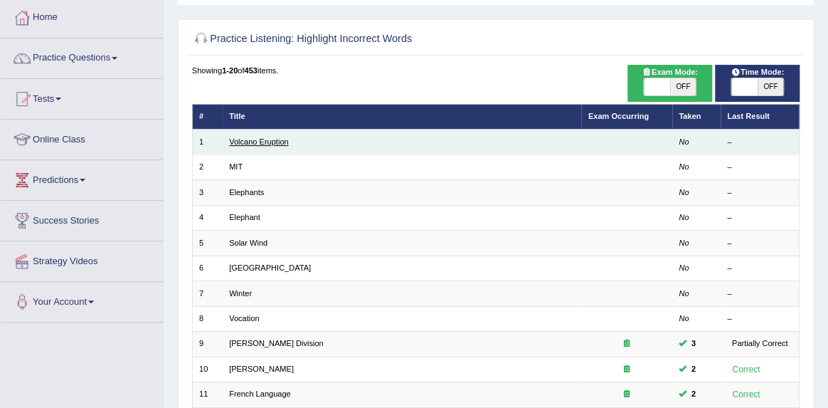
click at [279, 144] on link "Volcano Eruption" at bounding box center [259, 141] width 60 height 9
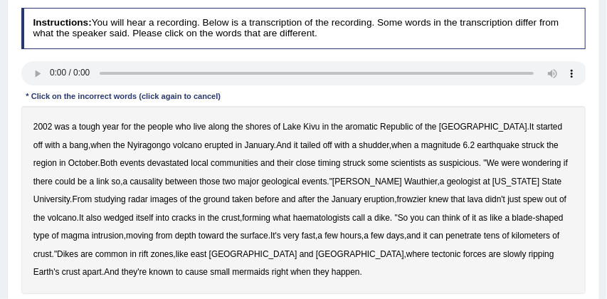
scroll to position [179, 0]
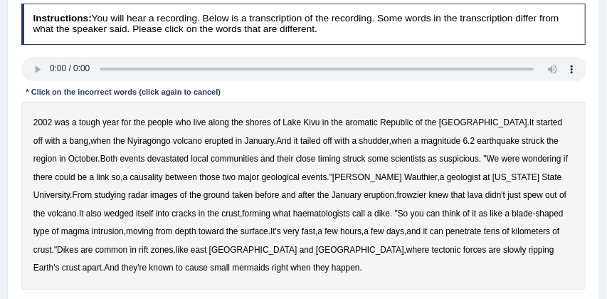
click at [359, 124] on b "aromatic" at bounding box center [361, 122] width 33 height 10
click at [397, 196] on b "frowzier" at bounding box center [412, 195] width 30 height 10
click at [310, 215] on b "haematologists" at bounding box center [321, 213] width 57 height 10
click at [232, 270] on b "mermaids" at bounding box center [250, 267] width 37 height 10
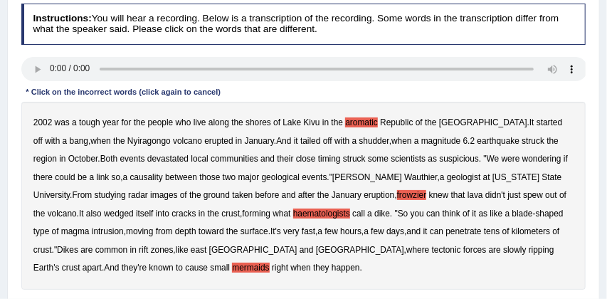
scroll to position [216, 0]
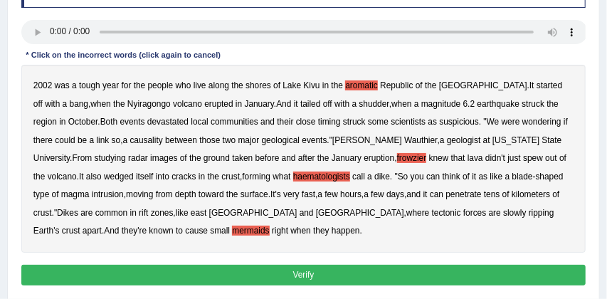
click at [297, 277] on button "Verify" at bounding box center [303, 275] width 565 height 21
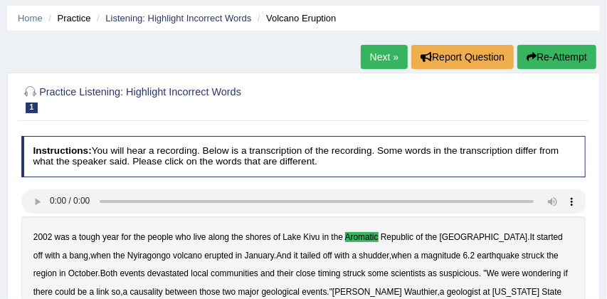
scroll to position [46, 0]
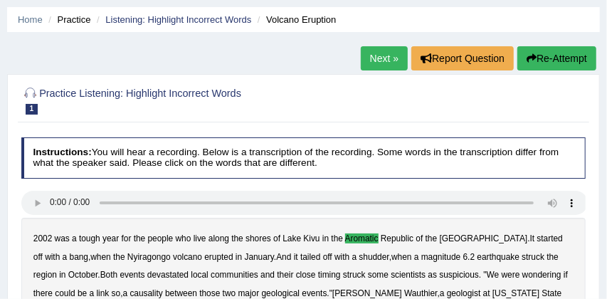
click at [373, 60] on link "Next »" at bounding box center [384, 58] width 47 height 24
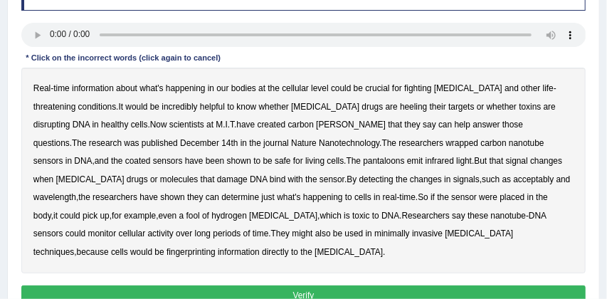
scroll to position [218, 0]
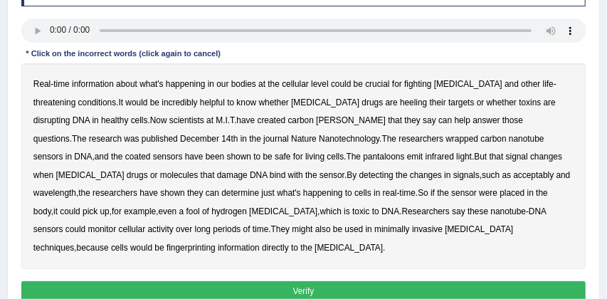
click at [400, 103] on b "heeling" at bounding box center [413, 102] width 27 height 10
click at [316, 123] on b "[PERSON_NAME]" at bounding box center [351, 120] width 70 height 10
click at [363, 158] on b "pantaloons" at bounding box center [383, 156] width 41 height 10
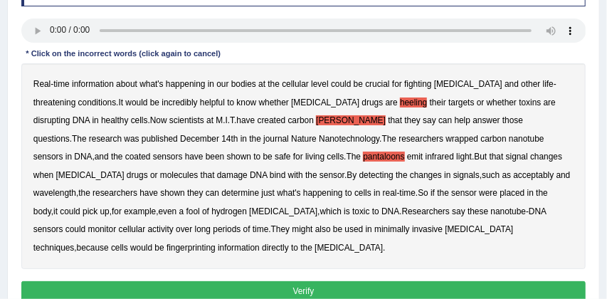
click at [513, 177] on b "acceptably" at bounding box center [533, 175] width 41 height 10
click at [200, 206] on b "fool" at bounding box center [193, 211] width 14 height 10
click at [215, 243] on b "fingerprinting" at bounding box center [190, 248] width 49 height 10
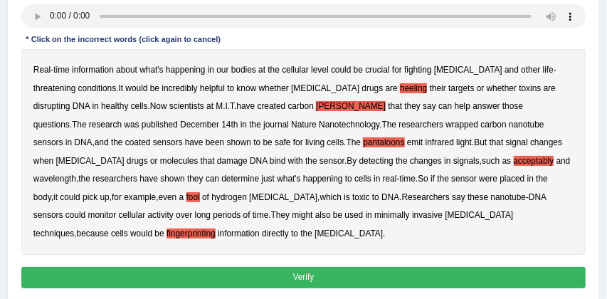
scroll to position [235, 0]
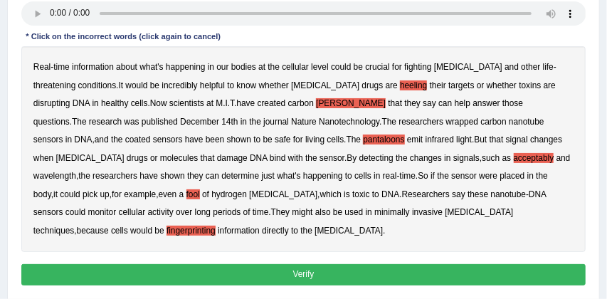
click at [305, 272] on button "Verify" at bounding box center [303, 274] width 565 height 21
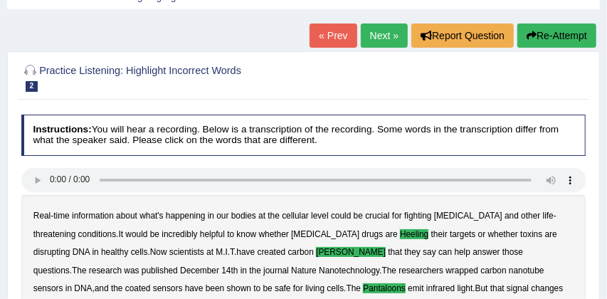
scroll to position [67, 0]
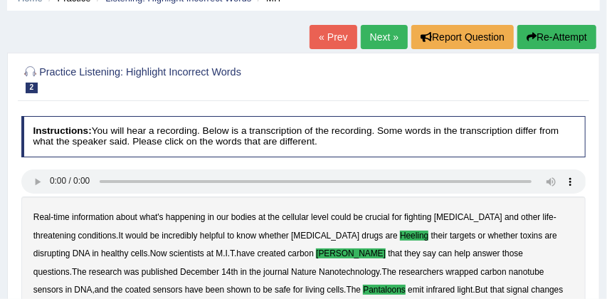
click at [376, 38] on link "Next »" at bounding box center [384, 37] width 47 height 24
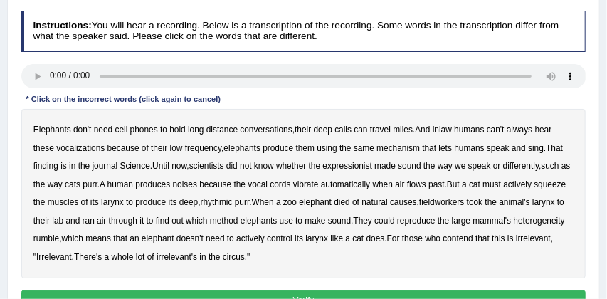
scroll to position [175, 0]
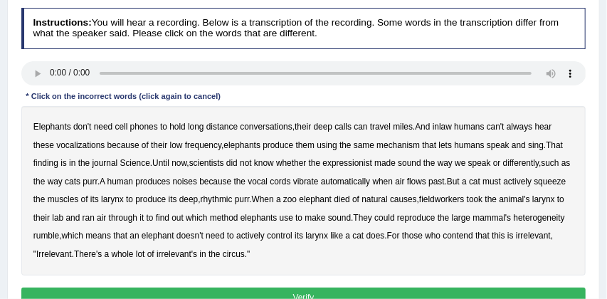
click at [364, 166] on b "expressionist" at bounding box center [347, 163] width 49 height 10
click at [464, 201] on b "fieldworkers" at bounding box center [441, 199] width 45 height 10
click at [513, 223] on b "heterogeneity" at bounding box center [538, 218] width 51 height 10
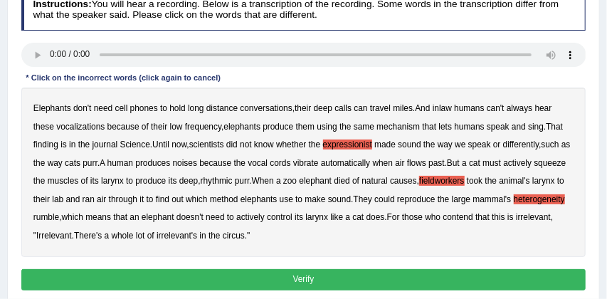
scroll to position [201, 0]
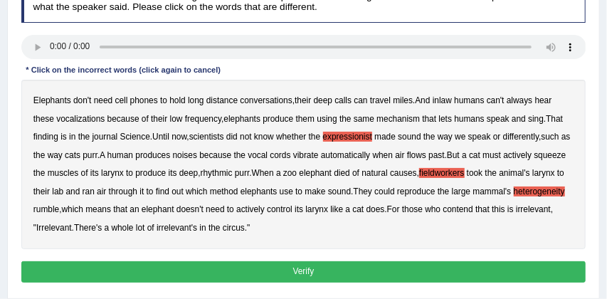
click at [341, 267] on button "Verify" at bounding box center [303, 271] width 565 height 21
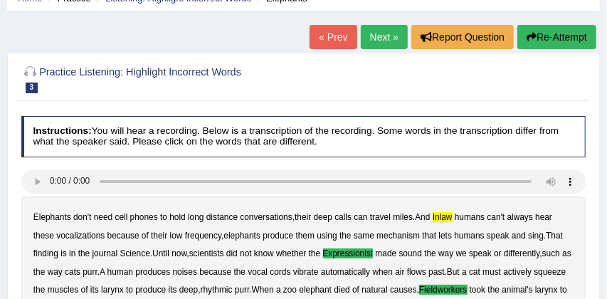
scroll to position [58, 0]
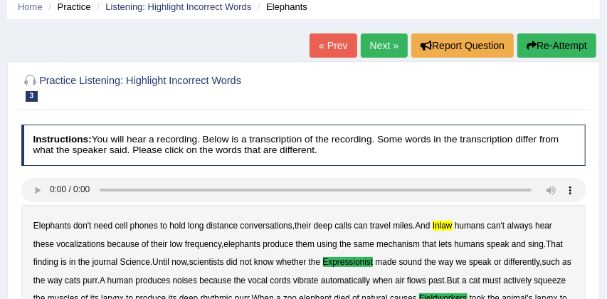
click at [379, 43] on link "Next »" at bounding box center [384, 45] width 47 height 24
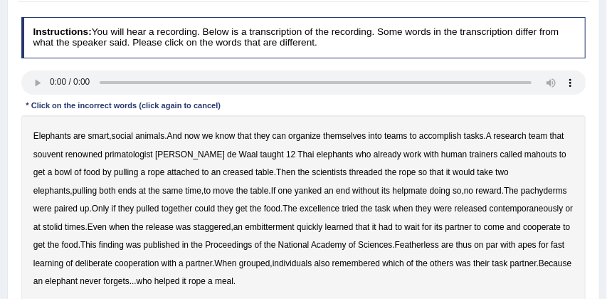
scroll to position [181, 0]
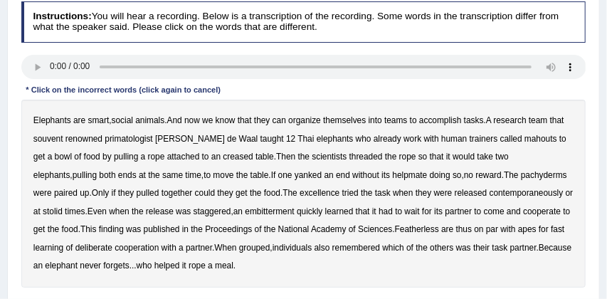
click at [63, 141] on b "souvent" at bounding box center [48, 139] width 30 height 10
click at [226, 156] on b "creased" at bounding box center [238, 156] width 30 height 10
click at [489, 193] on b "contemporaneously" at bounding box center [526, 193] width 74 height 10
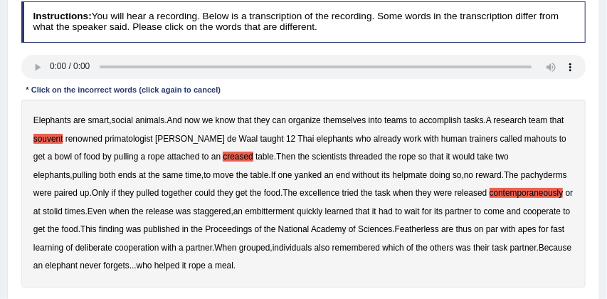
click at [246, 210] on b "embitterment" at bounding box center [269, 211] width 49 height 10
click at [415, 230] on b "Featherless" at bounding box center [417, 229] width 44 height 10
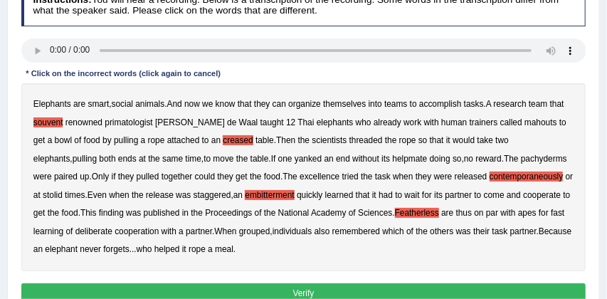
scroll to position [211, 0]
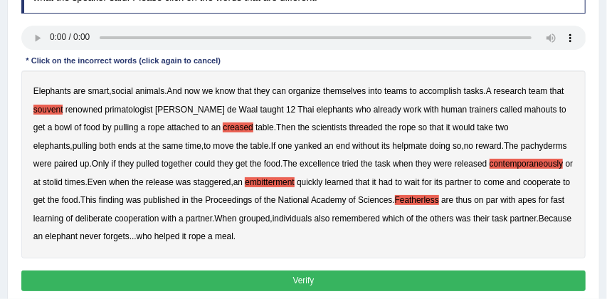
click at [287, 277] on button "Verify" at bounding box center [303, 280] width 565 height 21
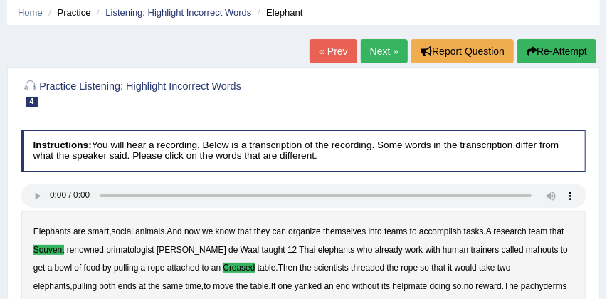
scroll to position [50, 0]
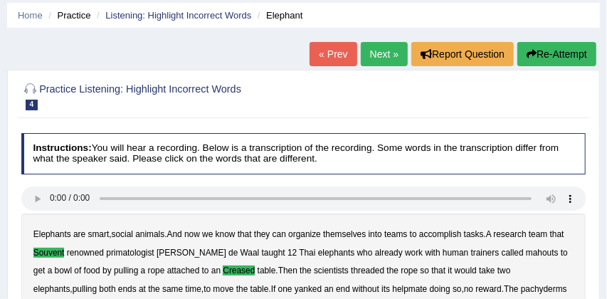
click at [373, 51] on link "Next »" at bounding box center [384, 54] width 47 height 24
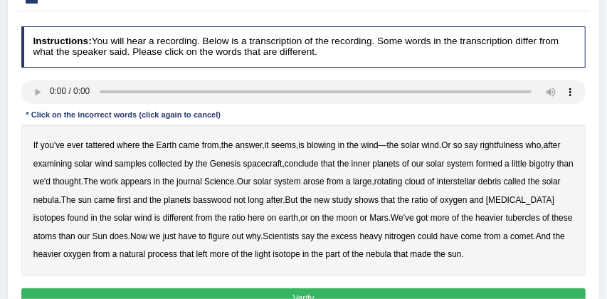
scroll to position [161, 0]
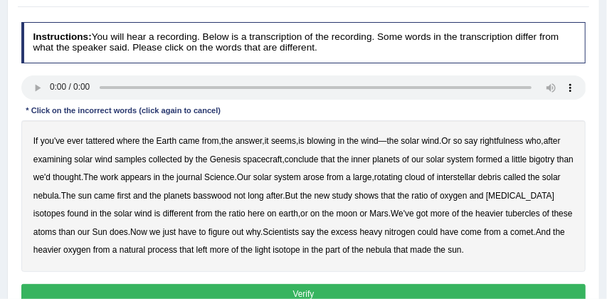
click at [112, 140] on b "tattered" at bounding box center [100, 141] width 28 height 10
click at [510, 144] on b "rightfulness" at bounding box center [501, 141] width 43 height 10
click at [529, 164] on b "bigotry" at bounding box center [542, 159] width 26 height 10
click at [232, 197] on b "basswood" at bounding box center [212, 196] width 38 height 10
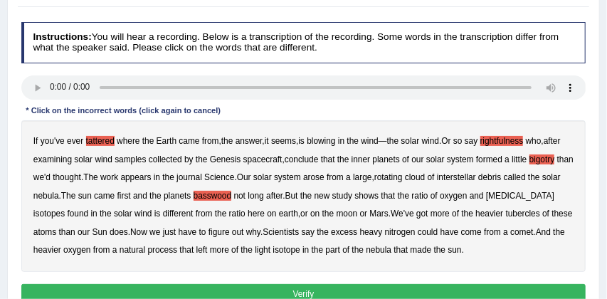
click at [65, 214] on b "isotopes" at bounding box center [48, 213] width 31 height 10
click at [540, 213] on b "tubercles" at bounding box center [523, 213] width 34 height 10
click at [361, 289] on button "Verify" at bounding box center [303, 294] width 565 height 21
